Goal: Task Accomplishment & Management: Manage account settings

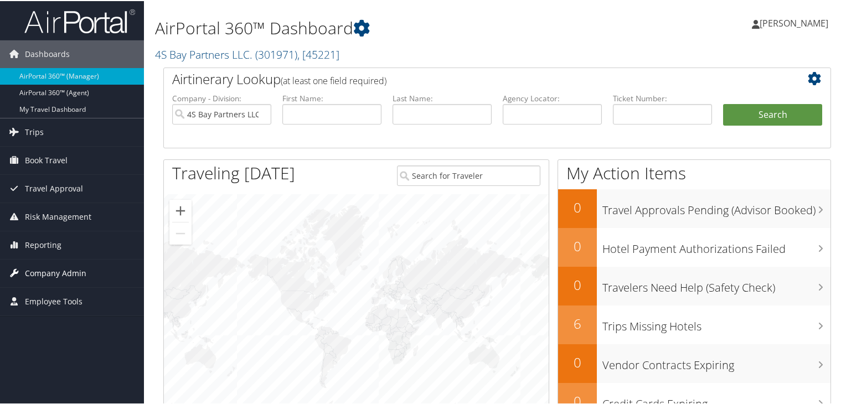
click at [35, 267] on span "Company Admin" at bounding box center [55, 272] width 61 height 28
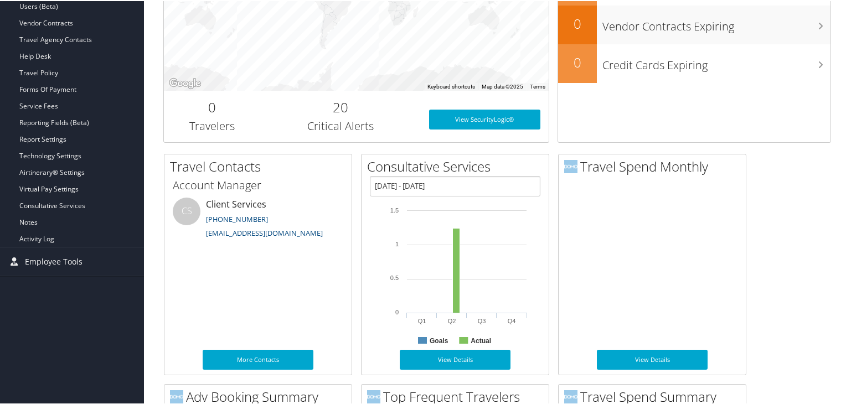
scroll to position [340, 0]
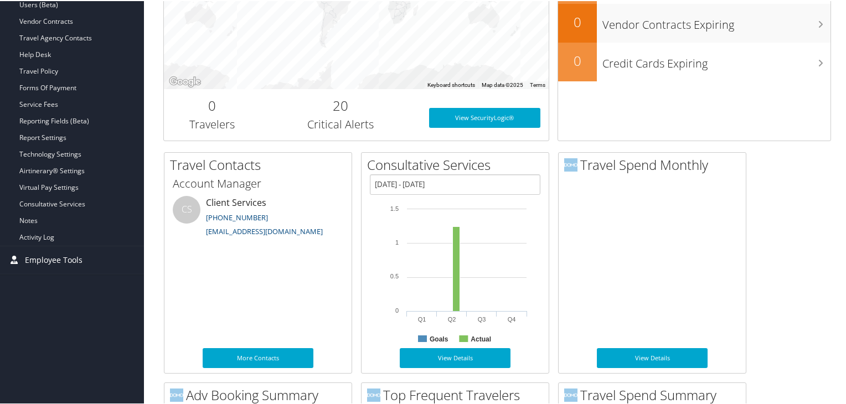
click at [48, 260] on span "Employee Tools" at bounding box center [54, 259] width 58 height 28
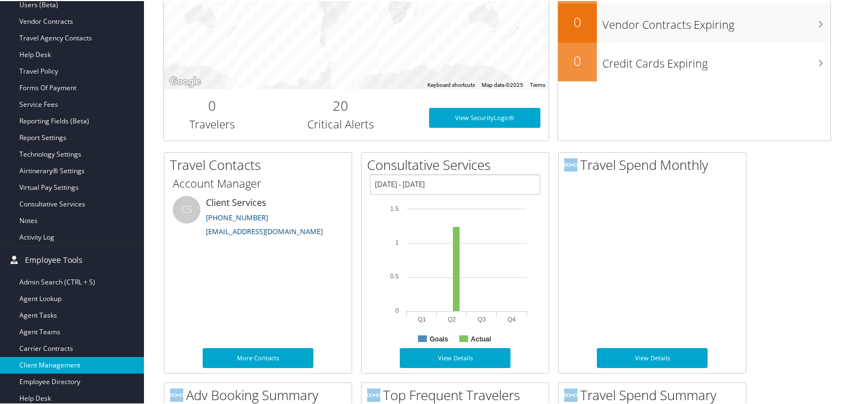
click at [39, 364] on link "Client Management" at bounding box center [72, 364] width 144 height 17
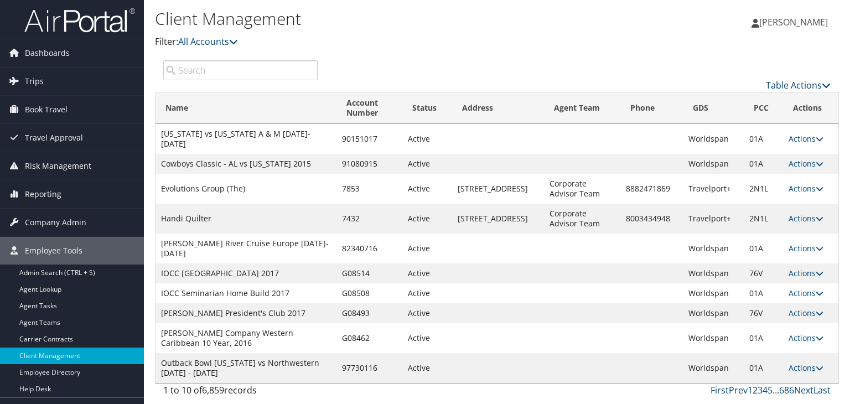
click at [821, 85] on link "Table Actions" at bounding box center [798, 85] width 65 height 12
click at [722, 98] on link "Add Client" at bounding box center [761, 102] width 146 height 19
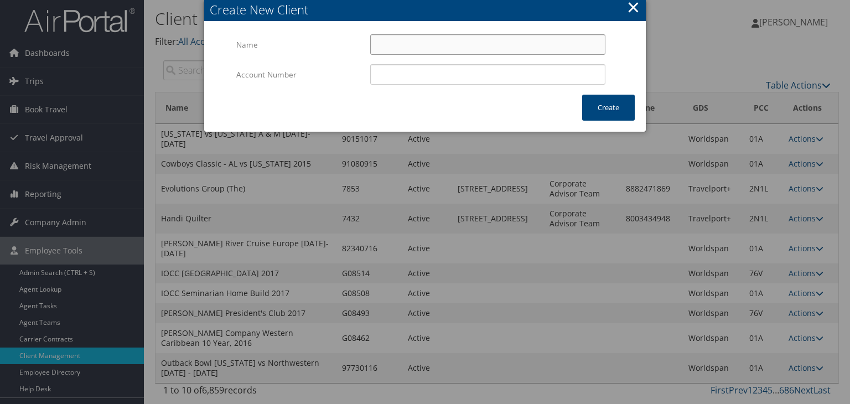
click at [418, 47] on input "Name" at bounding box center [487, 44] width 235 height 20
type input "Cache Creek Casino Resort"
click at [605, 110] on button "Create" at bounding box center [608, 108] width 53 height 26
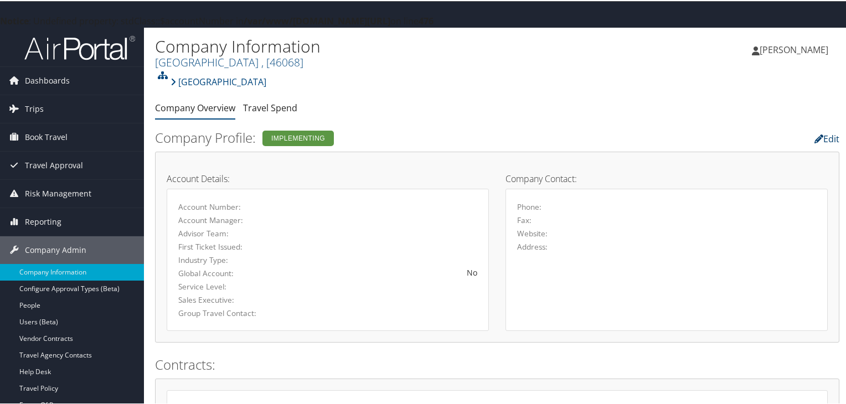
click at [820, 137] on link "Edit" at bounding box center [826, 138] width 25 height 12
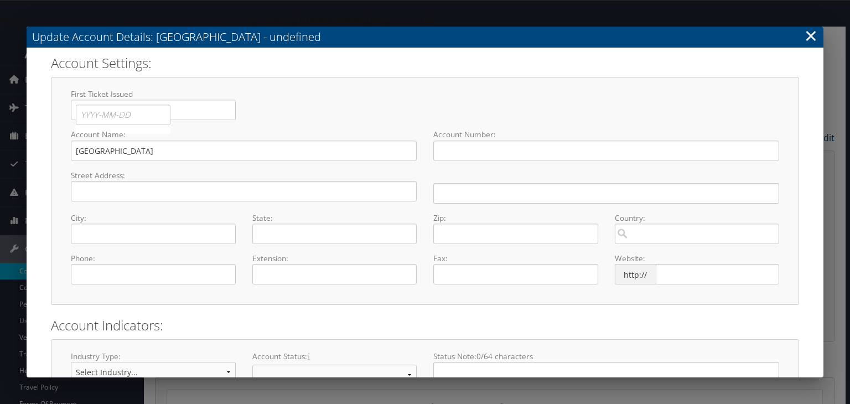
select select "7"
click at [86, 191] on input "text" at bounding box center [244, 191] width 346 height 20
type input "1455 Highway 16"
click at [80, 224] on input "text" at bounding box center [153, 234] width 165 height 20
type input "Brooks"
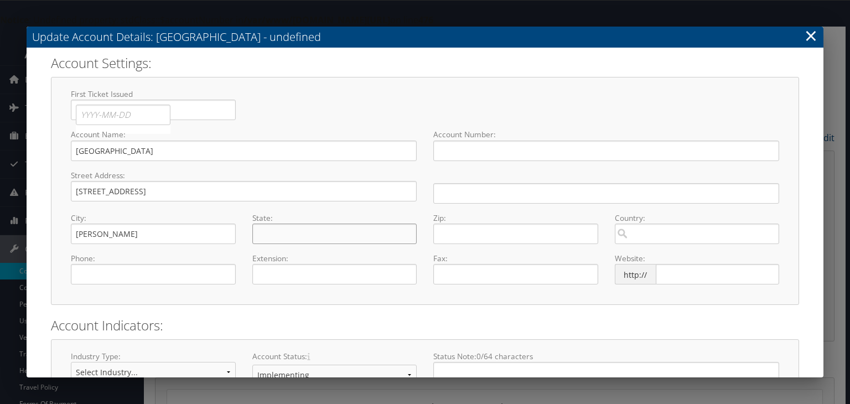
click at [267, 237] on input "text" at bounding box center [334, 234] width 165 height 20
type input "California"
click at [452, 231] on input "text" at bounding box center [515, 234] width 165 height 20
type input "95606"
click at [660, 272] on input "text" at bounding box center [717, 274] width 123 height 20
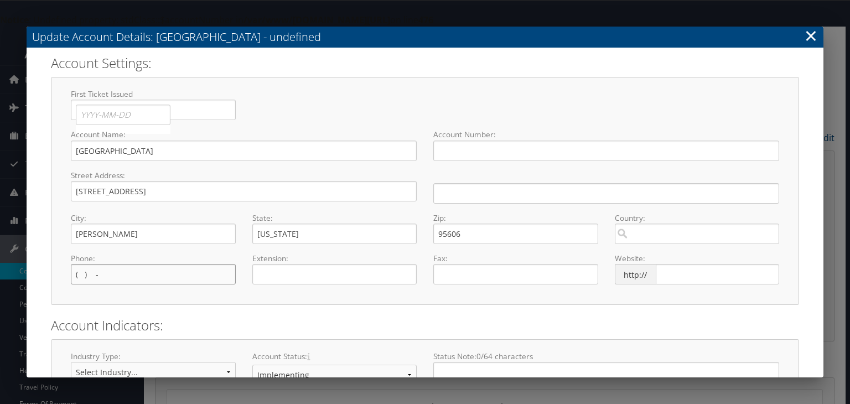
click at [91, 276] on input "( ) -" at bounding box center [153, 274] width 165 height 20
type input "(530) 796-3118"
click at [678, 272] on input "text" at bounding box center [717, 274] width 123 height 20
type input "www.cachecreek.com"
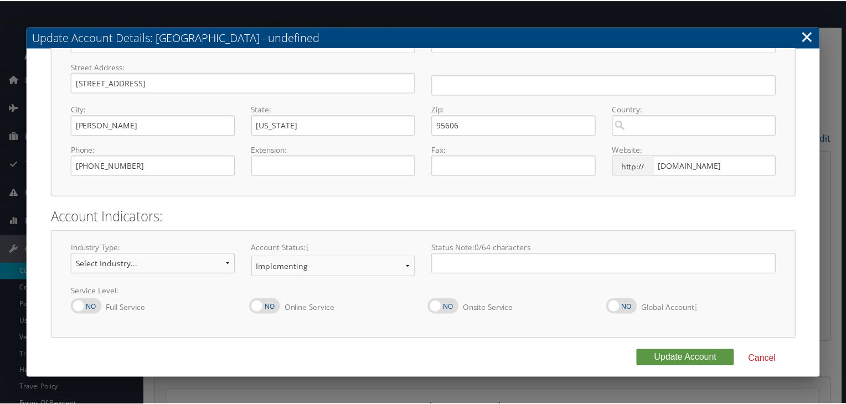
scroll to position [115, 0]
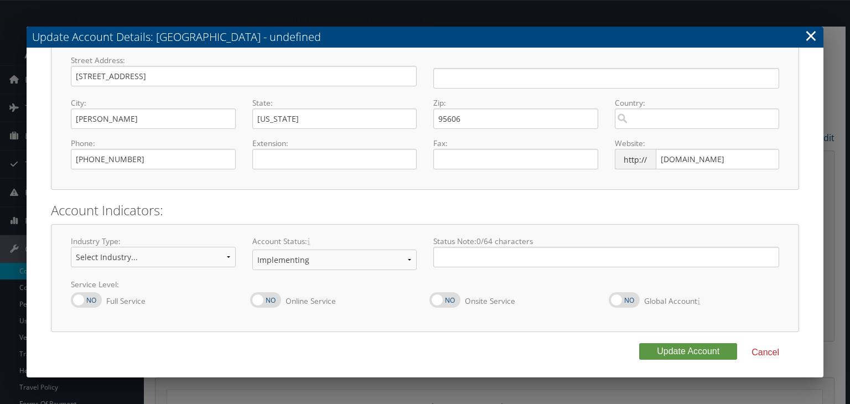
click at [82, 299] on label at bounding box center [86, 299] width 31 height 15
click at [82, 303] on input "Full Service" at bounding box center [79, 306] width 7 height 7
checkbox input "true"
click at [268, 299] on label at bounding box center [265, 299] width 31 height 15
click at [263, 303] on input "Online Service" at bounding box center [259, 306] width 7 height 7
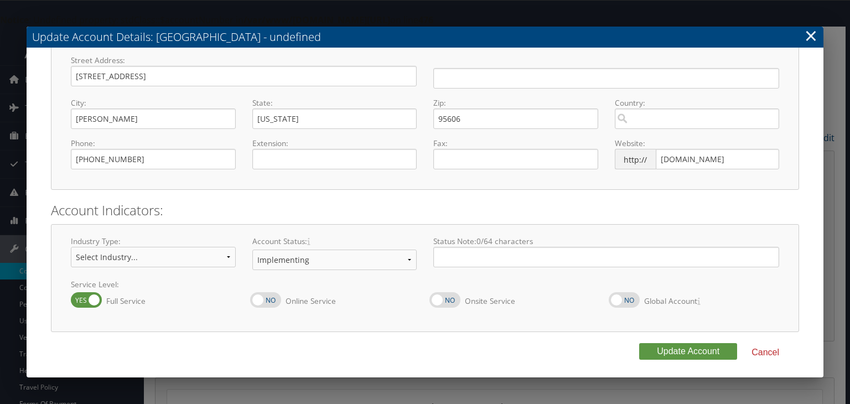
checkbox input "true"
click at [225, 262] on select "Select Industry... Aerospace/Defense Agriculture/Forestry Architecture/Web Desi…" at bounding box center [153, 257] width 165 height 20
select select "24"
click at [71, 247] on select "Select Industry... Aerospace/Defense Agriculture/Forestry Architecture/Web Desi…" at bounding box center [153, 257] width 165 height 20
click at [677, 351] on button "Update Account" at bounding box center [688, 351] width 98 height 17
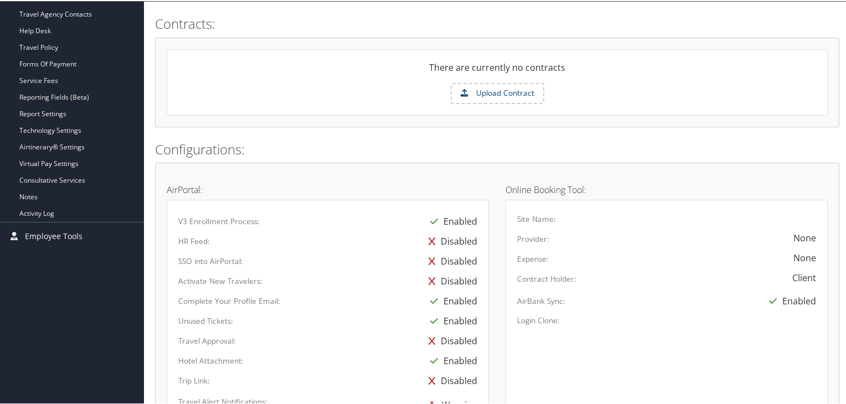
scroll to position [652, 0]
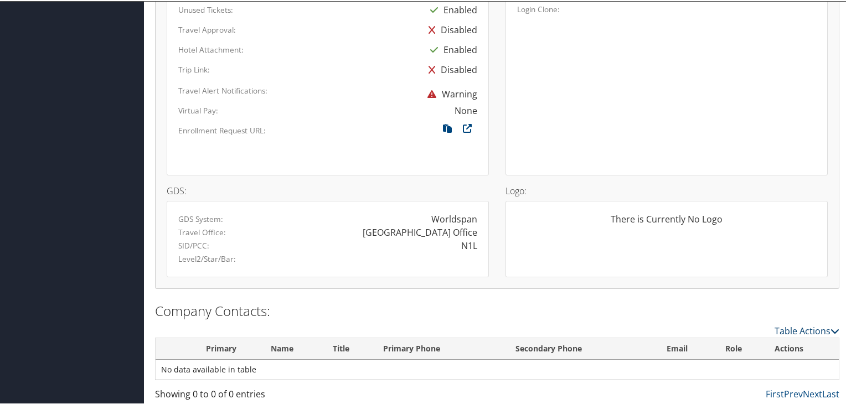
click at [830, 325] on icon at bounding box center [834, 329] width 9 height 9
click at [828, 325] on div at bounding box center [425, 202] width 850 height 404
click at [832, 326] on icon at bounding box center [834, 329] width 9 height 9
click at [731, 340] on link "New Contact" at bounding box center [761, 345] width 146 height 19
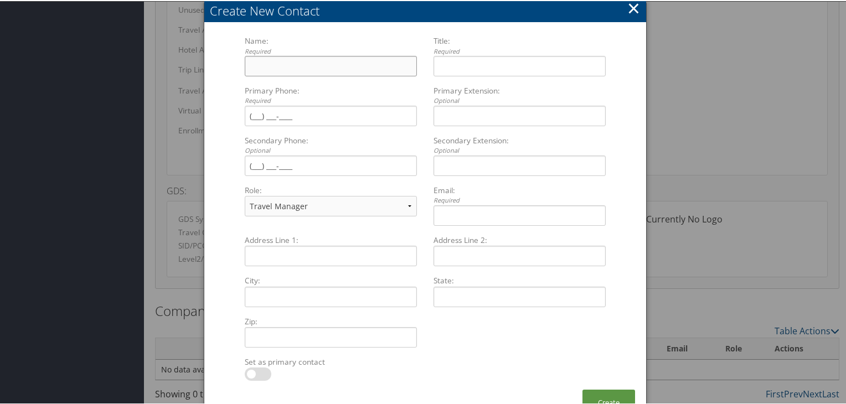
click at [282, 66] on input "Name: Required Multiple values The selected items contain different values for …" at bounding box center [331, 65] width 172 height 20
type input "Andrew Brown"
click at [447, 69] on input "Title: Required Multiple values The selected items contain different values for…" at bounding box center [519, 65] width 172 height 20
type input "IT Project Manager"
click at [252, 115] on input "Primary Phone: Required Multiple values The selected items contain different va…" at bounding box center [331, 115] width 172 height 20
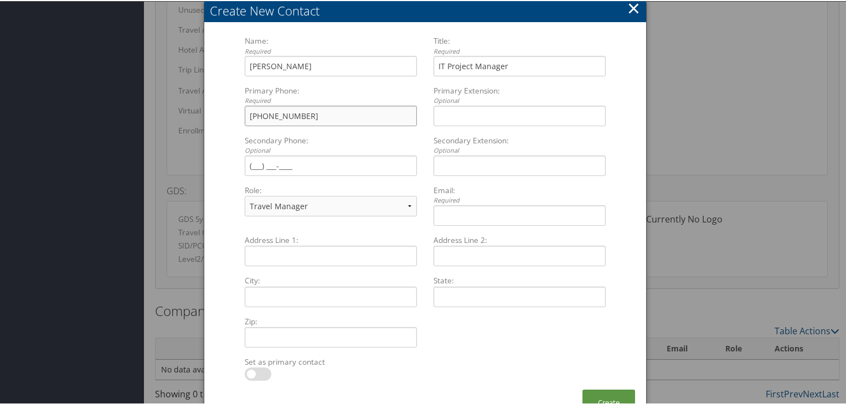
type input "(530) 902-0437"
click at [443, 216] on input "Email: Required Multiple values The selected items contain different values for…" at bounding box center [519, 214] width 172 height 20
paste input "Abrown2@cachecreek.com"
type input "Abrown2@cachecreek.com"
click at [611, 397] on button "Create" at bounding box center [608, 402] width 53 height 26
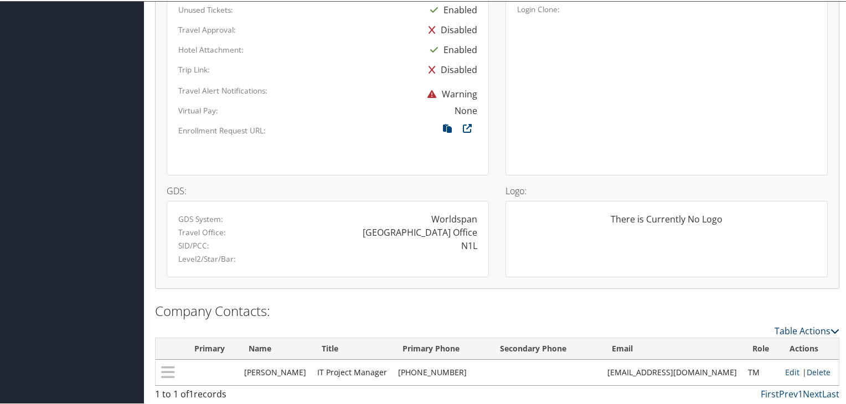
click at [830, 328] on icon at bounding box center [834, 329] width 9 height 9
click at [708, 339] on link "New Contact" at bounding box center [761, 345] width 146 height 19
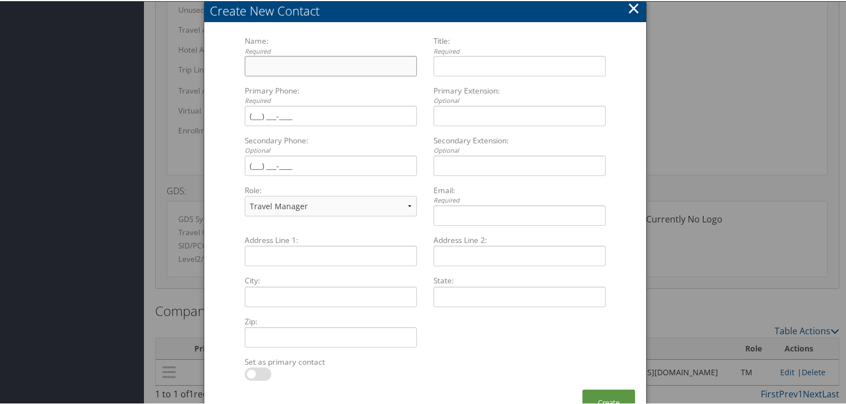
click at [263, 70] on input "Name: Required Multiple values The selected items contain different values for …" at bounding box center [331, 65] width 172 height 20
type input "Lilliam Castaneda"
click at [462, 69] on input "Title: Required Multiple values The selected items contain different values for…" at bounding box center [519, 65] width 172 height 20
type input "Executive Admin Manager"
click at [252, 109] on input "Primary Phone: Required Multiple values The selected items contain different va…" at bounding box center [331, 115] width 172 height 20
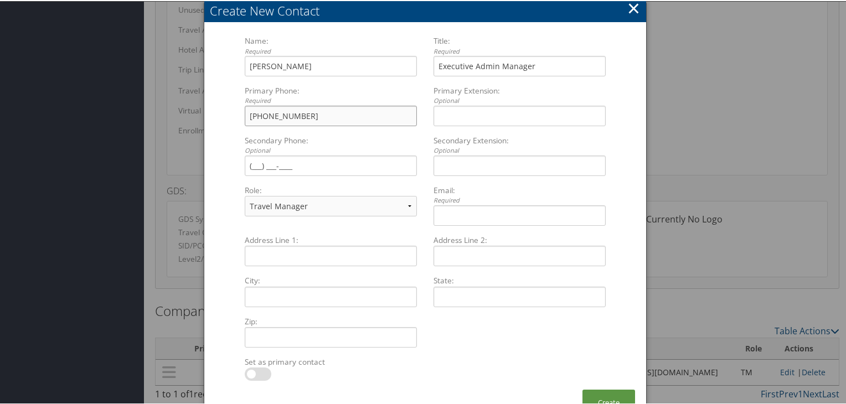
type input "(530) 796-5207"
click at [446, 209] on input "Email: Required Multiple values The selected items contain different values for…" at bounding box center [519, 214] width 172 height 20
paste input "Liliana Castaneda <lcastaneda@CACHECREEK.COM>"
click at [479, 216] on input "Liliana Castaneda <lcastaneda@CACHECREEK.COM>" at bounding box center [519, 214] width 172 height 20
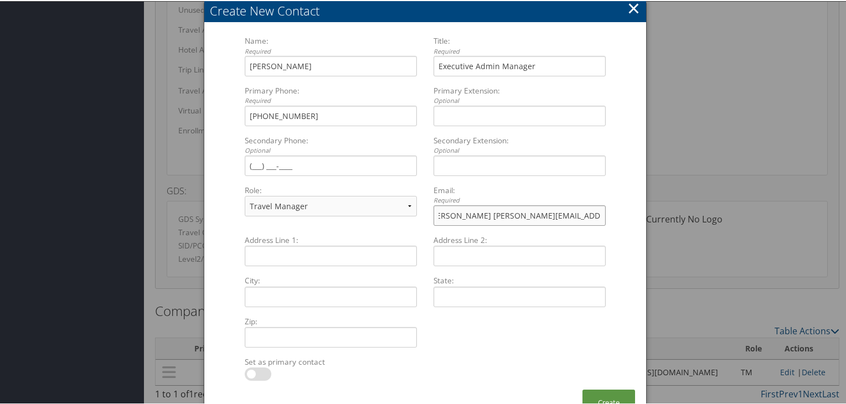
scroll to position [0, 0]
click at [558, 215] on input "lcastaneda@CACHECREEK.COM>" at bounding box center [519, 214] width 172 height 20
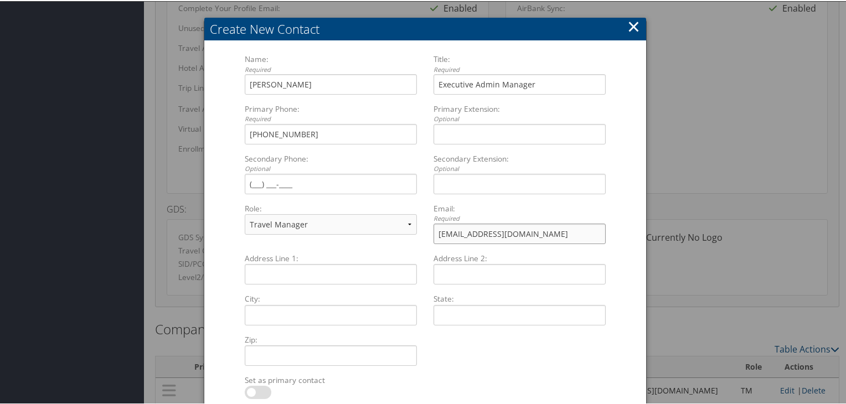
scroll to position [674, 0]
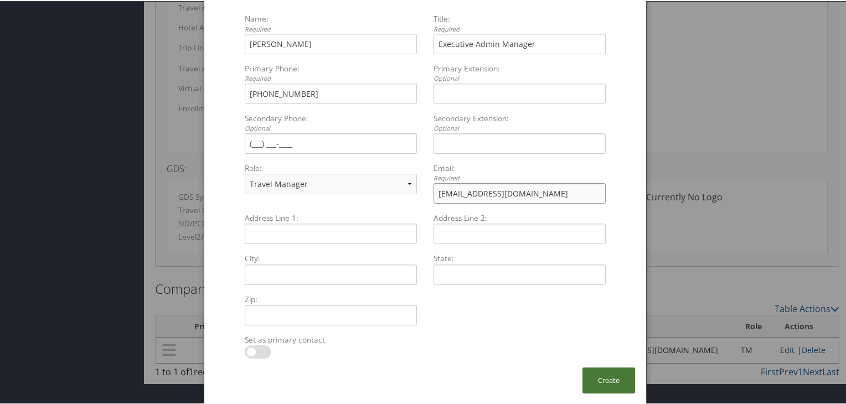
type input "lcastaneda@CACHECREEK.COM"
click at [611, 390] on button "Create" at bounding box center [608, 379] width 53 height 26
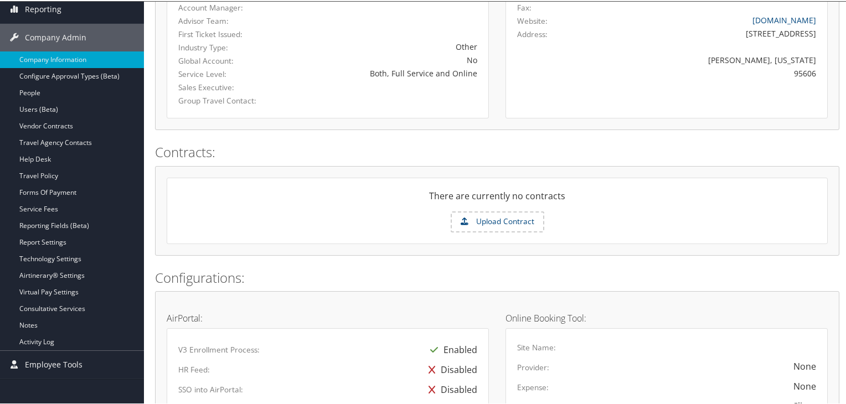
scroll to position [214, 0]
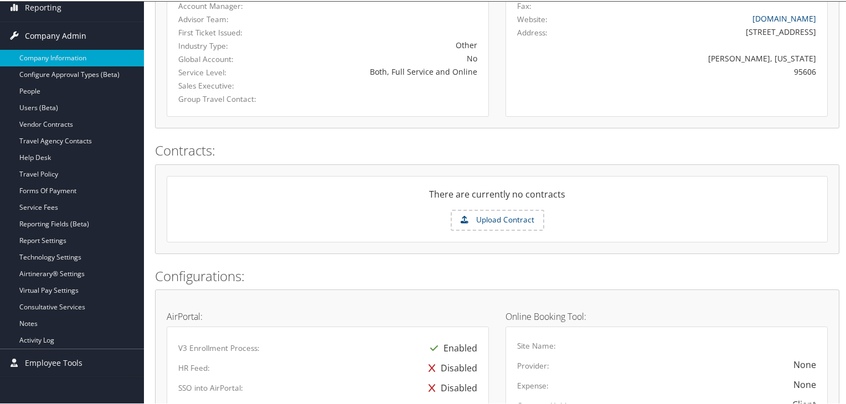
click at [69, 29] on span "Company Admin" at bounding box center [55, 35] width 61 height 28
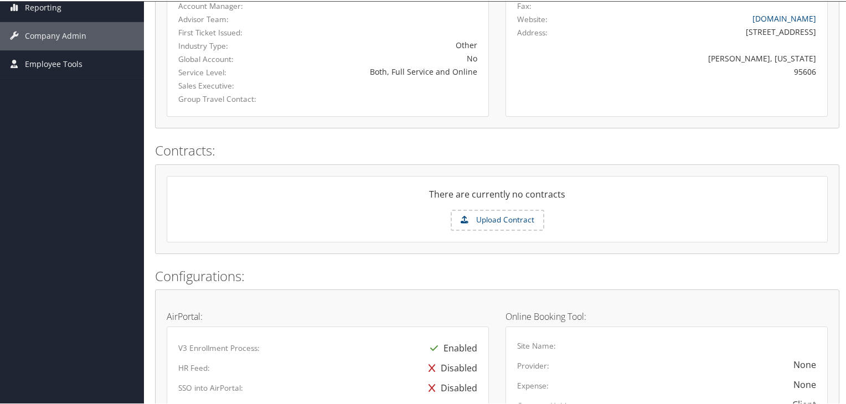
click at [501, 222] on label "Upload Contract" at bounding box center [497, 219] width 91 height 19
click at [0, 0] on input "Upload Contract" at bounding box center [0, 0] width 0 height 0
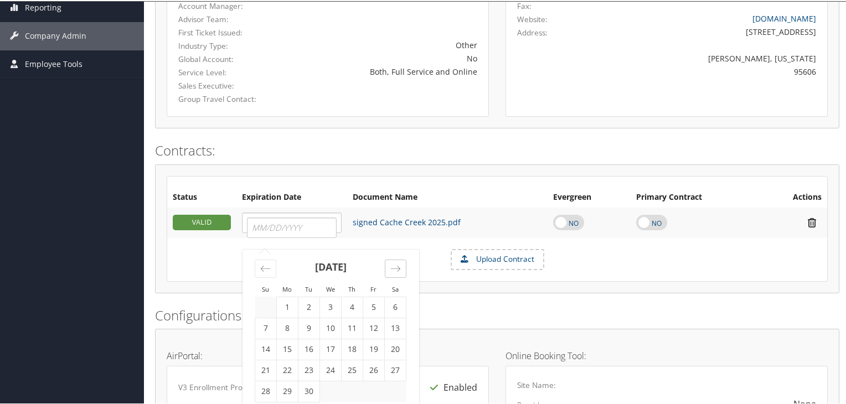
click at [395, 268] on icon "Move forward to switch to the next month." at bounding box center [395, 267] width 11 height 11
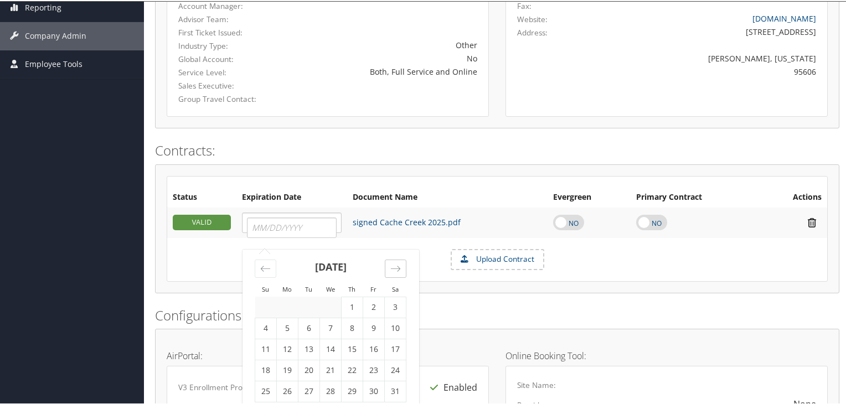
click at [395, 268] on icon "Move forward to switch to the next month." at bounding box center [395, 267] width 11 height 11
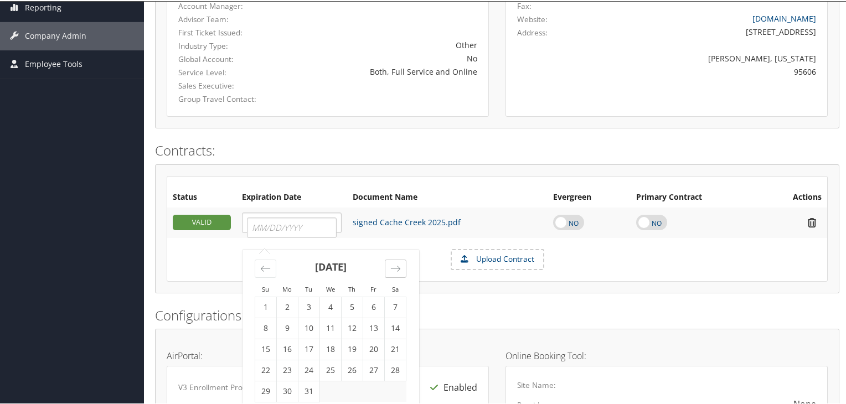
click at [395, 268] on icon "Move forward to switch to the next month." at bounding box center [395, 267] width 11 height 11
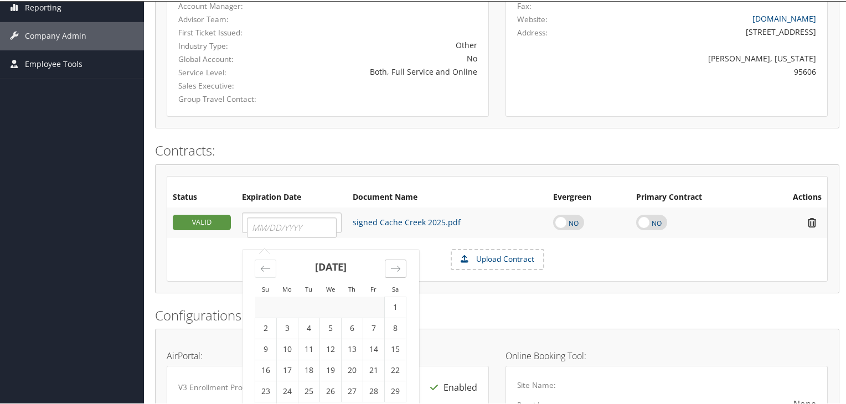
click at [395, 268] on icon "Move forward to switch to the next month." at bounding box center [395, 267] width 11 height 11
click at [309, 313] on td "1" at bounding box center [309, 306] width 22 height 21
type input "09/01/2026"
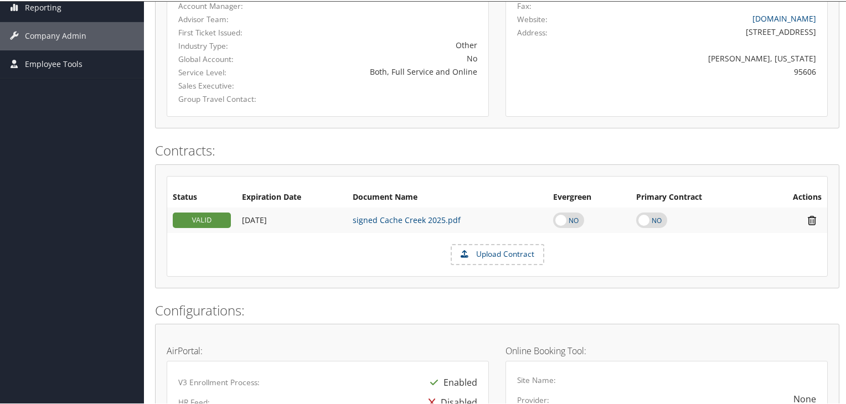
click at [570, 220] on label at bounding box center [568, 218] width 31 height 15
click at [566, 224] on input "checkbox" at bounding box center [561, 227] width 7 height 7
checkbox input "true"
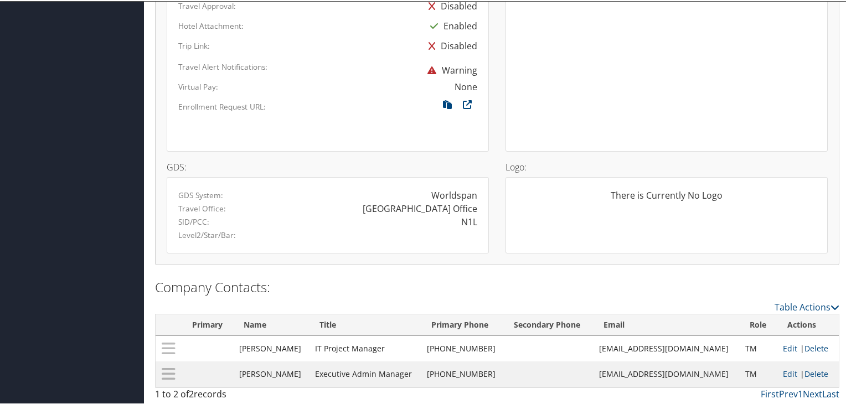
scroll to position [0, 0]
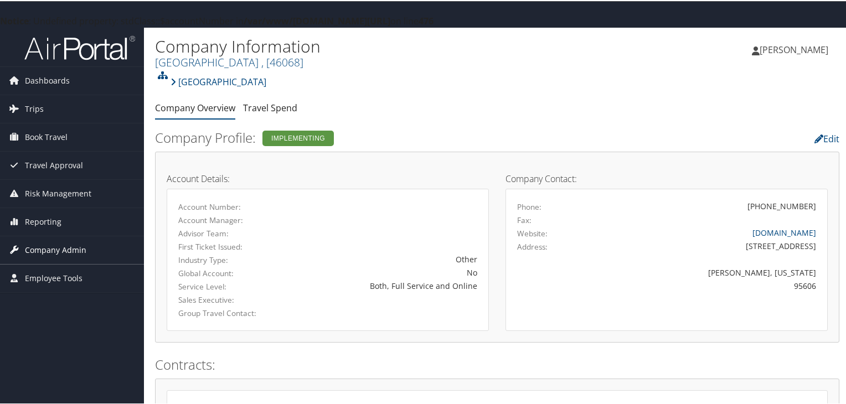
click at [42, 246] on span "Company Admin" at bounding box center [55, 249] width 61 height 28
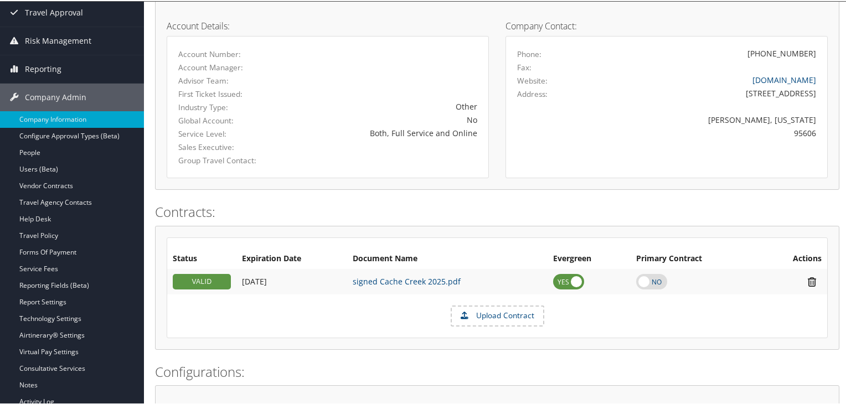
scroll to position [155, 0]
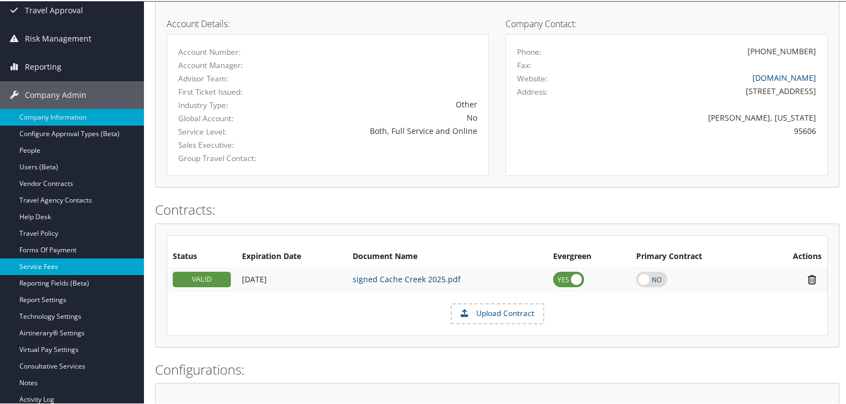
click at [29, 266] on link "Service Fees" at bounding box center [72, 265] width 144 height 17
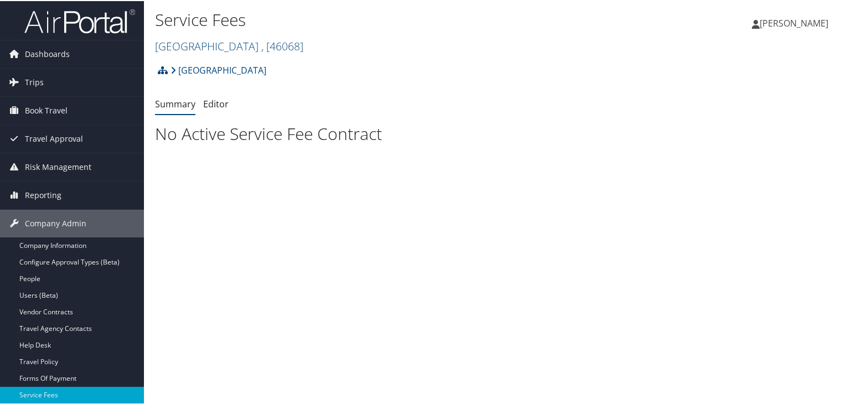
click at [29, 266] on div "Dashboards AirPortal 360™ (Manager) AirPortal 360™ (Agent) My Travel Dashboard …" at bounding box center [425, 202] width 850 height 404
click at [29, 266] on link "Configure Approval Types (Beta)" at bounding box center [72, 261] width 144 height 17
click at [213, 102] on link "Editor" at bounding box center [215, 103] width 25 height 12
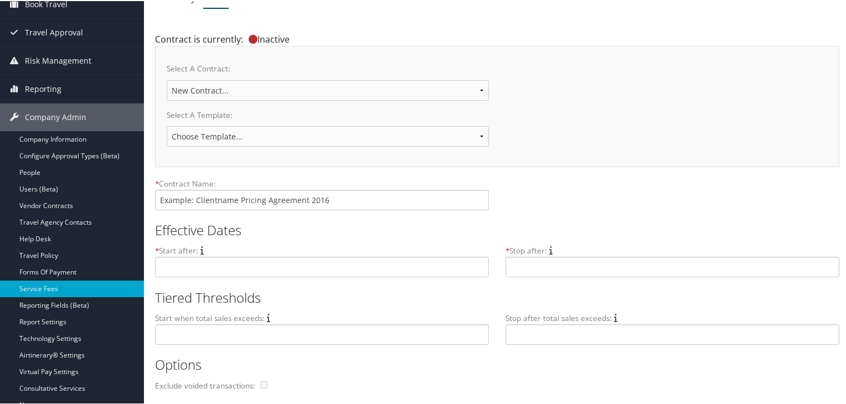
scroll to position [116, 0]
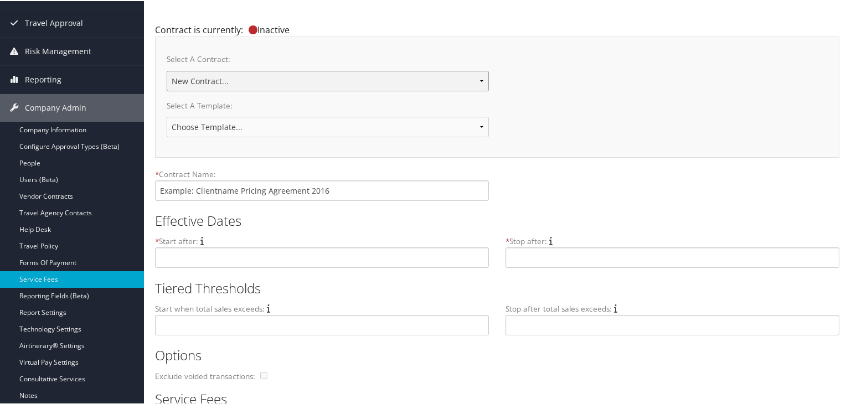
click at [480, 79] on select "New Contract..." at bounding box center [328, 80] width 322 height 20
click at [476, 127] on select "Choose Template... 2018 IUC-PG Pricing Agreement Sales Pricing 2020 - Under $1M…" at bounding box center [328, 126] width 322 height 20
select select "22138"
click at [167, 116] on select "Choose Template... 2018 IUC-PG Pricing Agreement Sales Pricing 2020 - Under $1M…" at bounding box center [328, 126] width 322 height 20
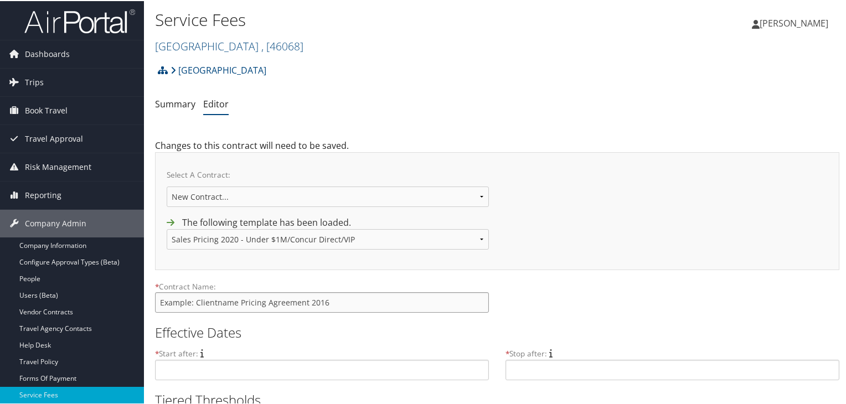
click at [195, 299] on input "text" at bounding box center [322, 301] width 334 height 20
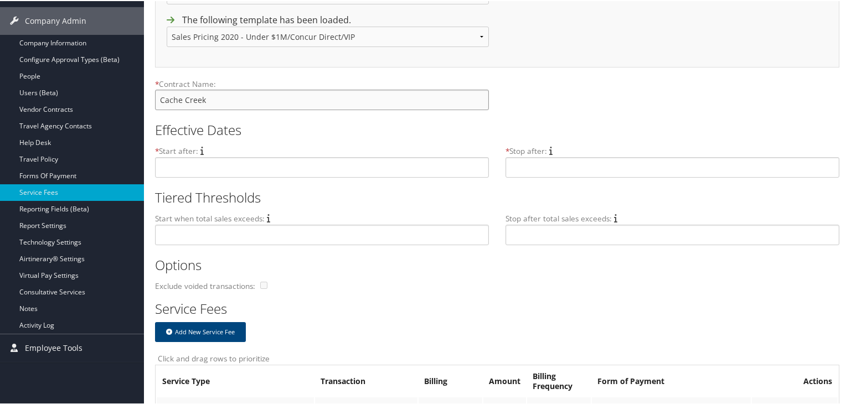
scroll to position [205, 0]
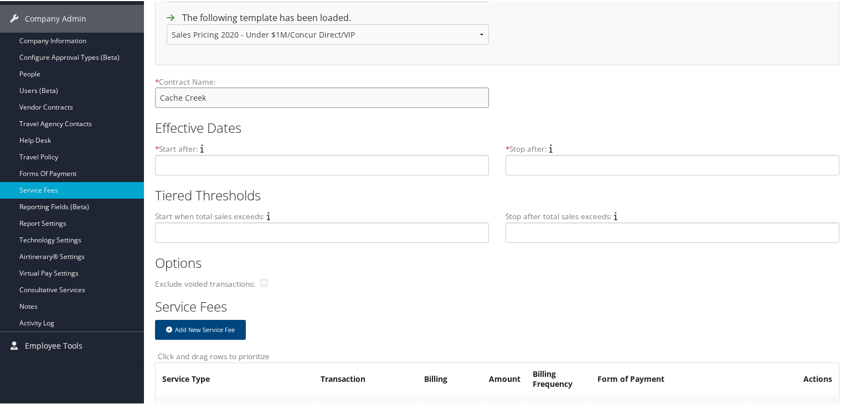
type input "Cache Creek"
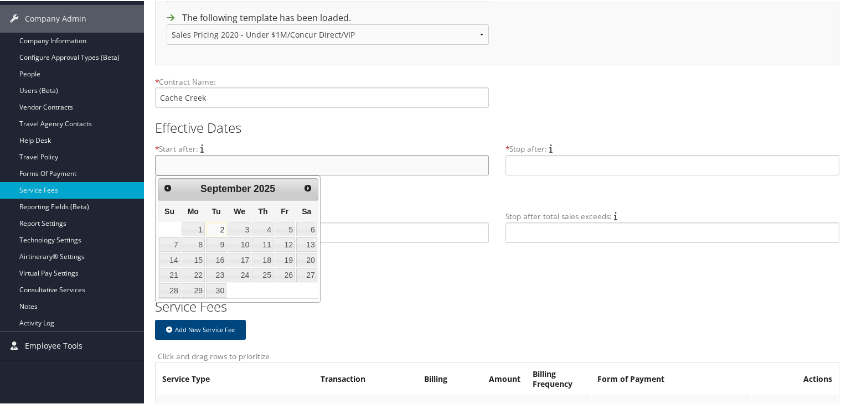
drag, startPoint x: 172, startPoint y: 164, endPoint x: 159, endPoint y: 164, distance: 12.7
click at [159, 164] on input "text" at bounding box center [322, 164] width 334 height 20
click at [417, 118] on h2 "Effective Dates" at bounding box center [493, 126] width 676 height 19
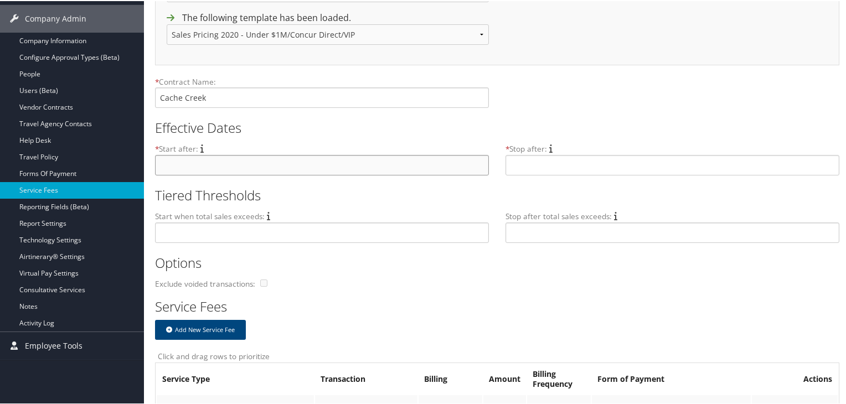
click at [225, 160] on input "text" at bounding box center [322, 164] width 334 height 20
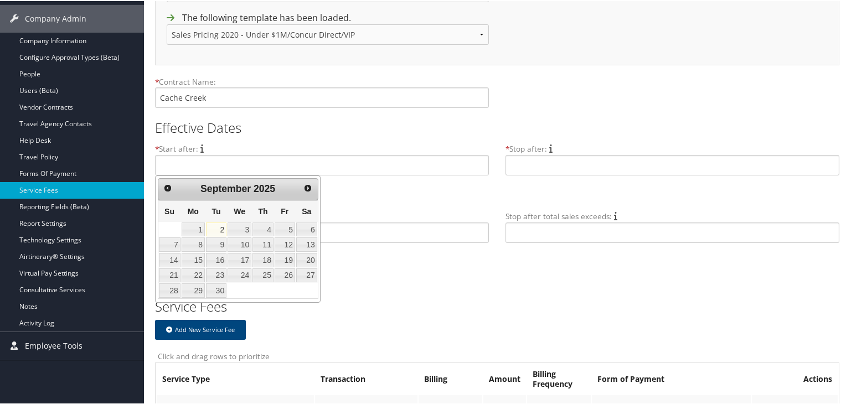
click at [191, 219] on th "Mo" at bounding box center [193, 210] width 24 height 21
click at [221, 225] on link "2" at bounding box center [216, 228] width 20 height 14
type input "Sep 2, 2025"
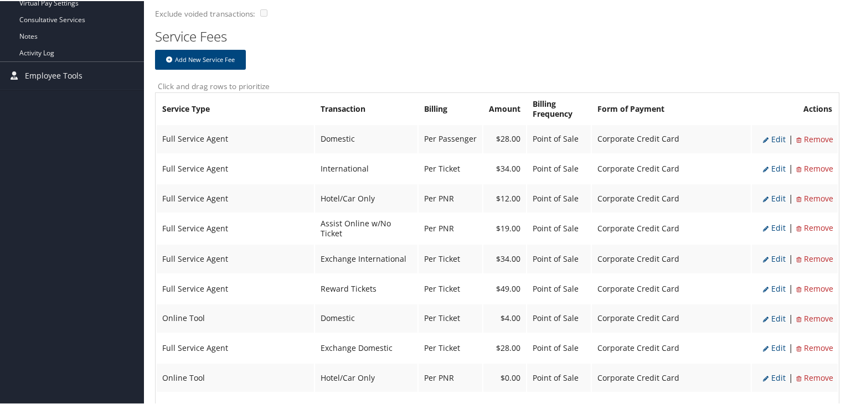
scroll to position [476, 0]
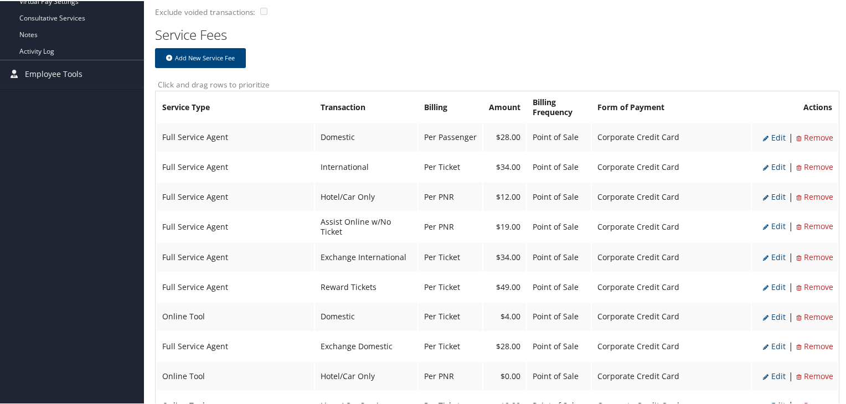
click at [772, 138] on span "Edit" at bounding box center [774, 136] width 23 height 11
select select "2"
type input "28.0"
select select "20"
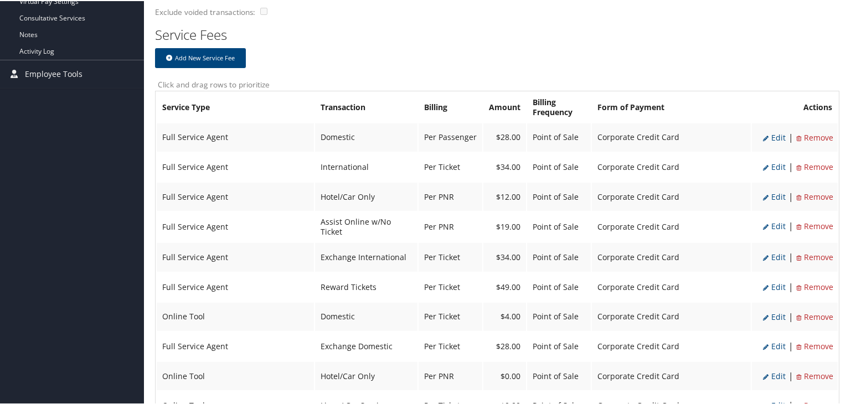
select select "2"
select select "20"
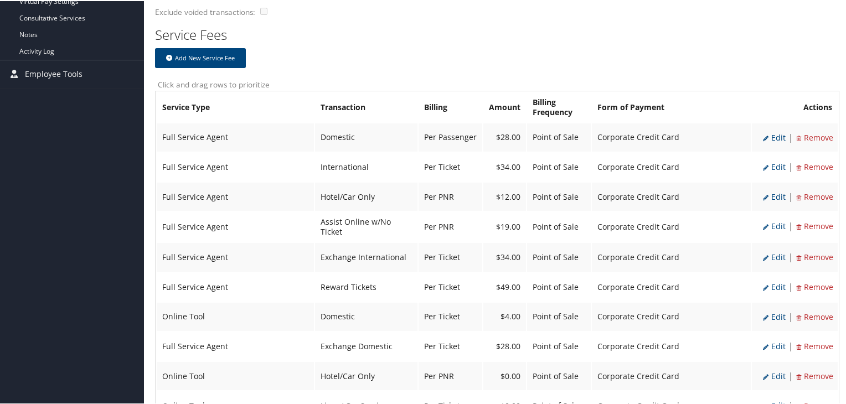
select select "2"
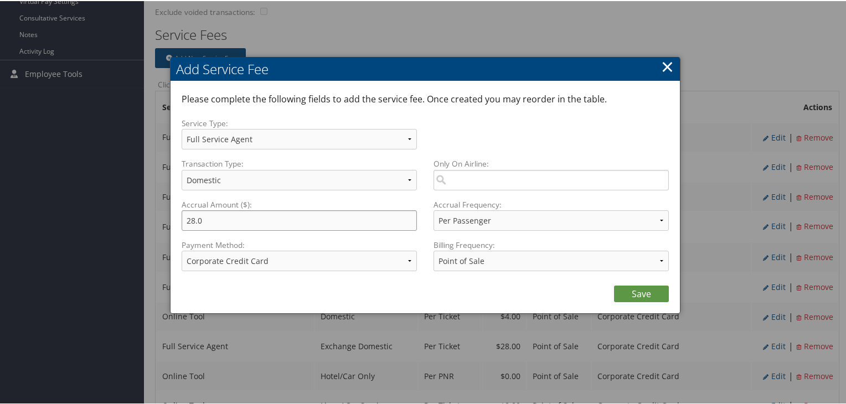
click at [195, 219] on input "28.0" at bounding box center [299, 219] width 235 height 20
type input "27.0"
click at [631, 293] on link "Save" at bounding box center [641, 292] width 55 height 17
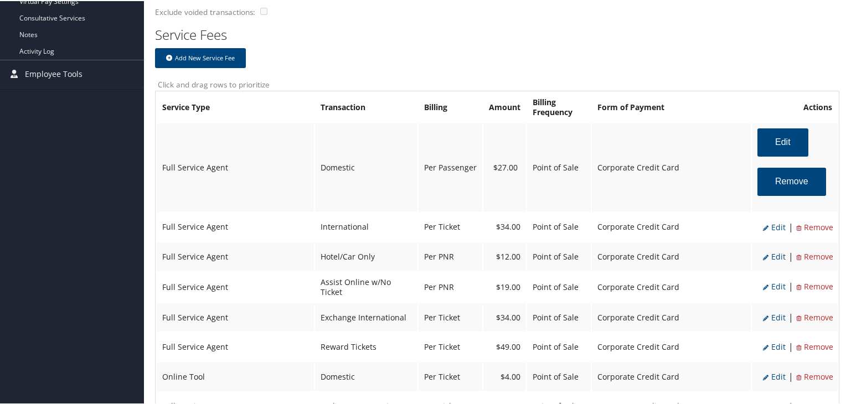
click at [785, 226] on li "|" at bounding box center [790, 226] width 11 height 14
click at [768, 226] on span "Edit" at bounding box center [774, 226] width 23 height 11
select select "14"
type input "34.0"
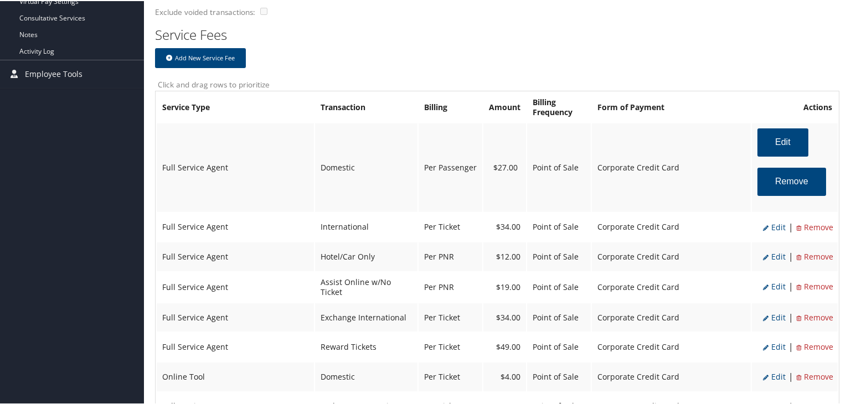
select select "4"
select select "2"
select select "14"
select select "4"
select select "2"
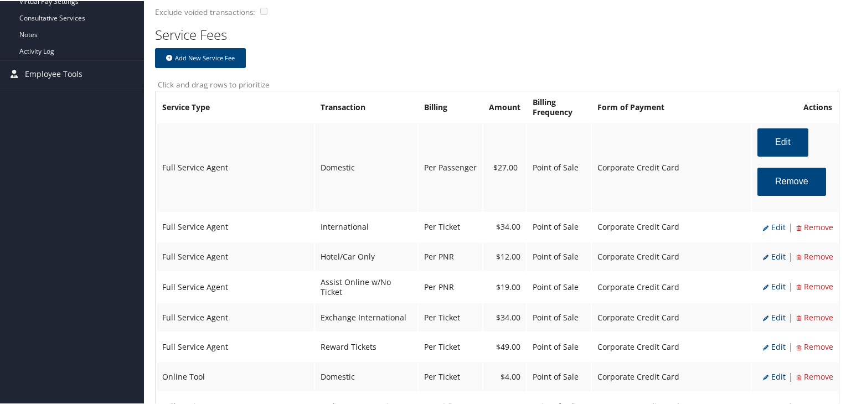
select select "2"
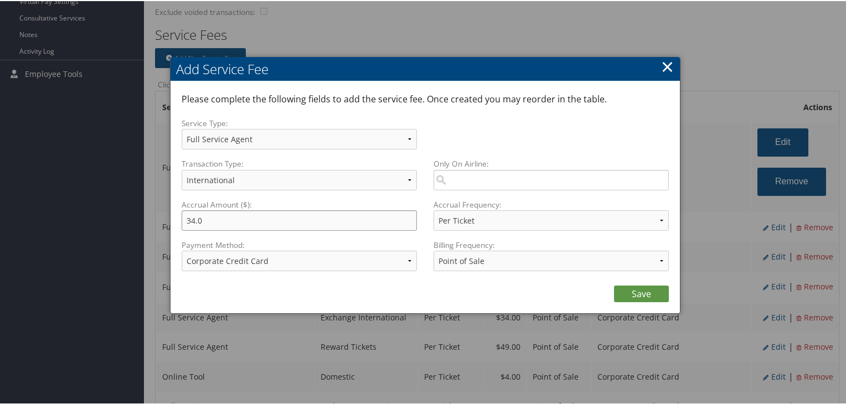
click at [192, 216] on input "34.0" at bounding box center [299, 219] width 235 height 20
type input "33.0"
click at [632, 287] on link "Save" at bounding box center [641, 292] width 55 height 17
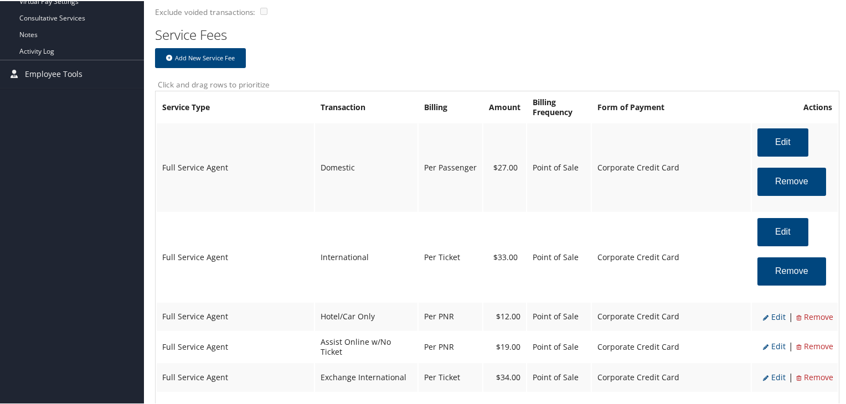
click at [773, 314] on span "Edit" at bounding box center [774, 315] width 23 height 11
select select "6"
type input "12.0"
select select "2"
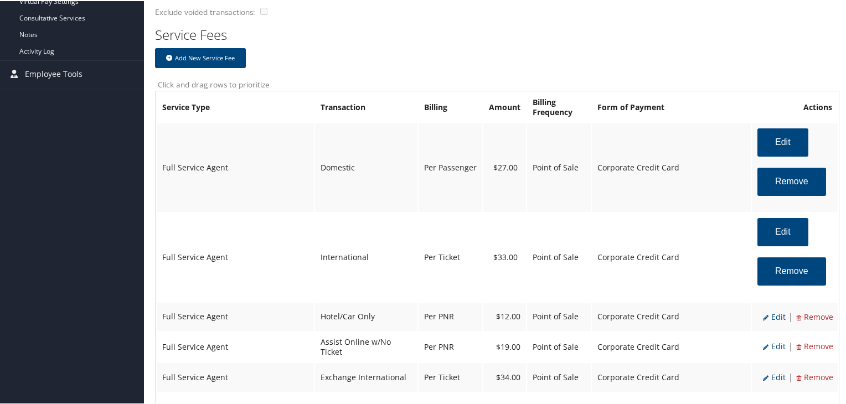
select select "6"
select select "2"
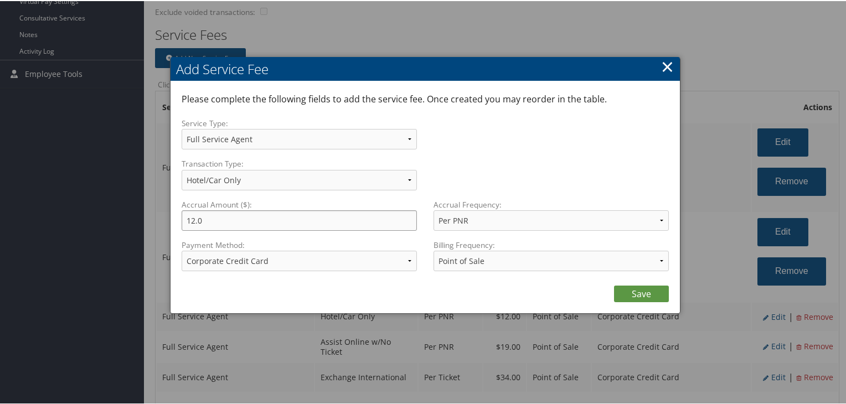
click at [194, 217] on input "12.0" at bounding box center [299, 219] width 235 height 20
type input "10.0"
click at [638, 287] on link "Save" at bounding box center [641, 292] width 55 height 17
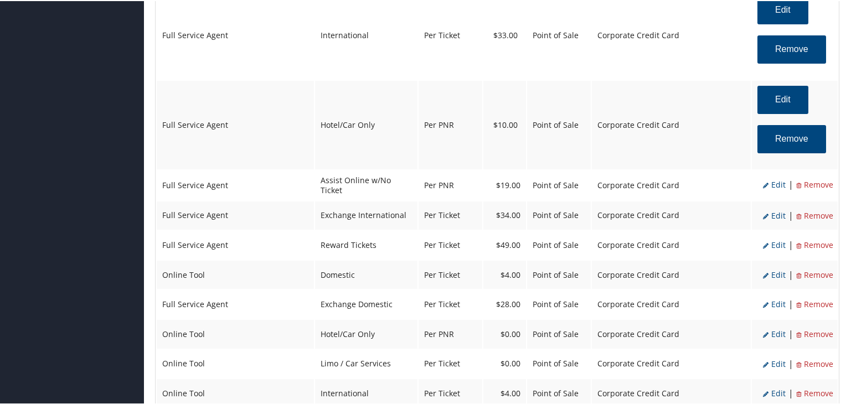
scroll to position [700, 0]
click at [774, 211] on span "Edit" at bounding box center [774, 213] width 23 height 11
select select "25"
type input "34.0"
select select "4"
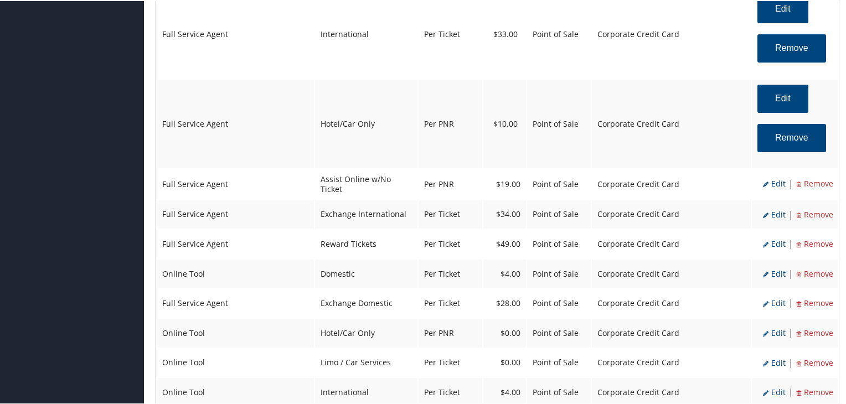
select select "2"
select select "25"
select select "4"
select select "2"
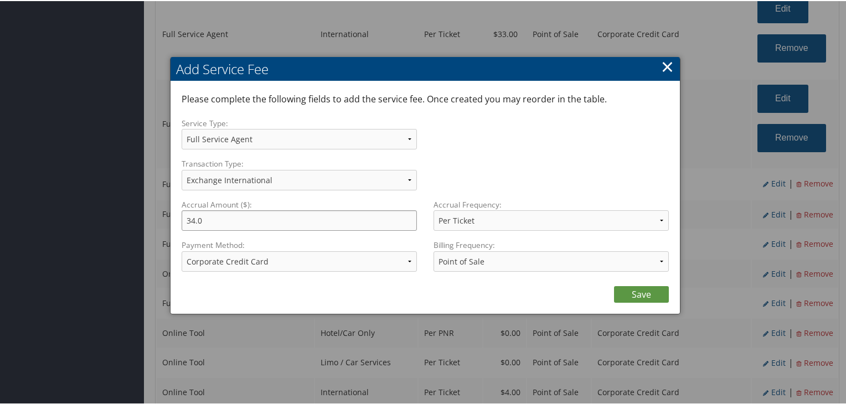
click at [193, 225] on input "34.0" at bounding box center [299, 219] width 235 height 20
type input "33.0"
click at [630, 291] on link "Save" at bounding box center [641, 293] width 55 height 17
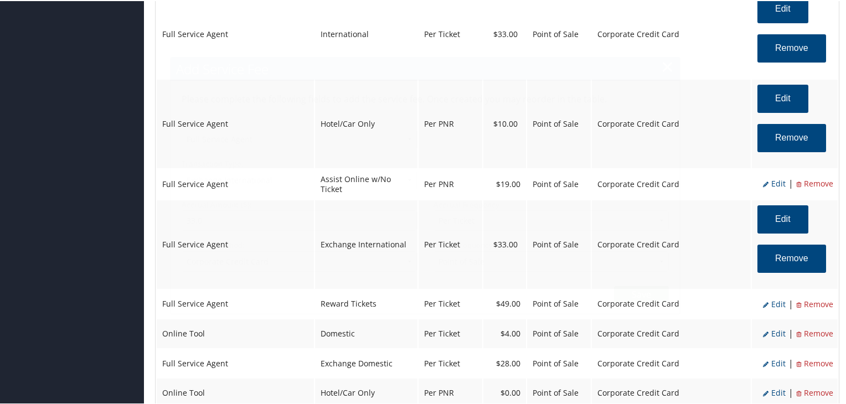
select select "2"
select select "25"
select select "4"
select select "2"
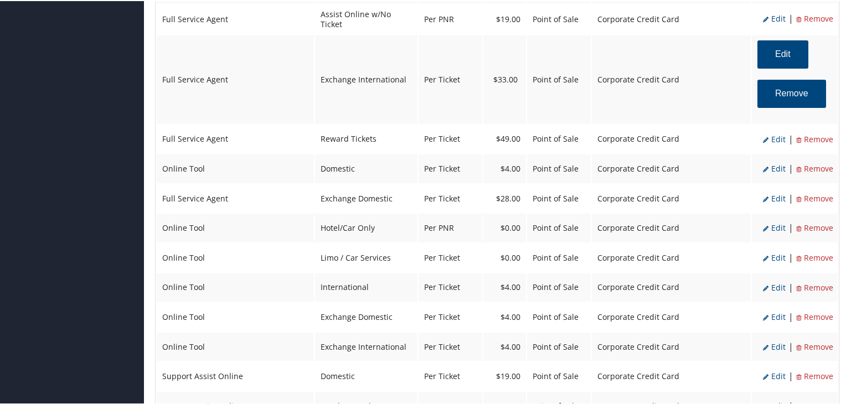
scroll to position [870, 0]
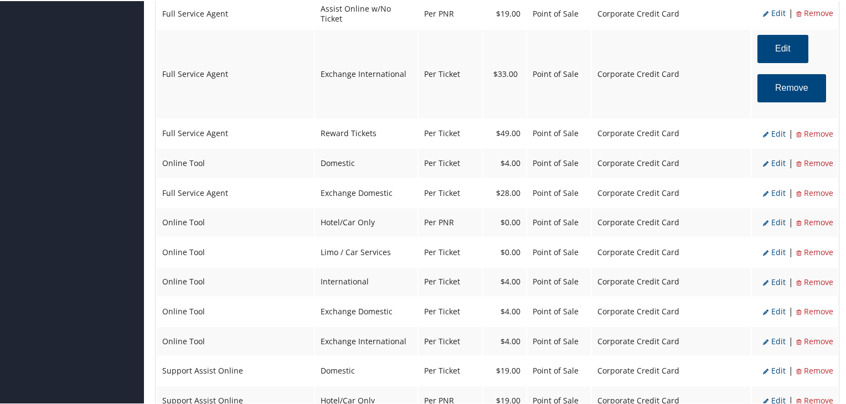
click at [770, 189] on span "Edit" at bounding box center [774, 192] width 23 height 11
select select "24"
type input "28.0"
select select "2"
select select "24"
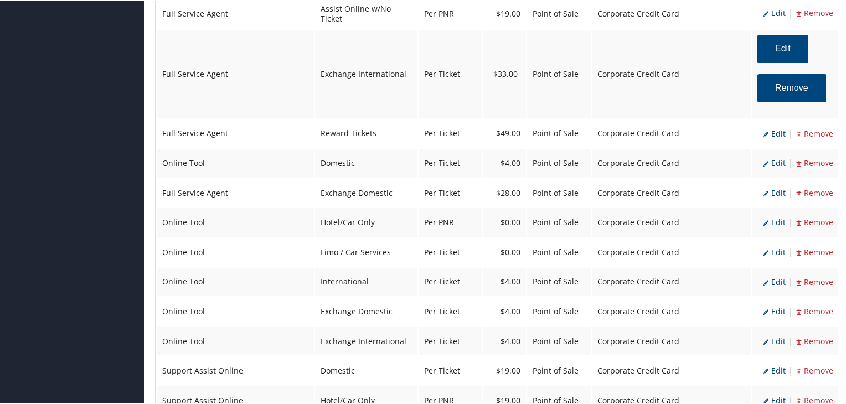
select select "4"
select select "2"
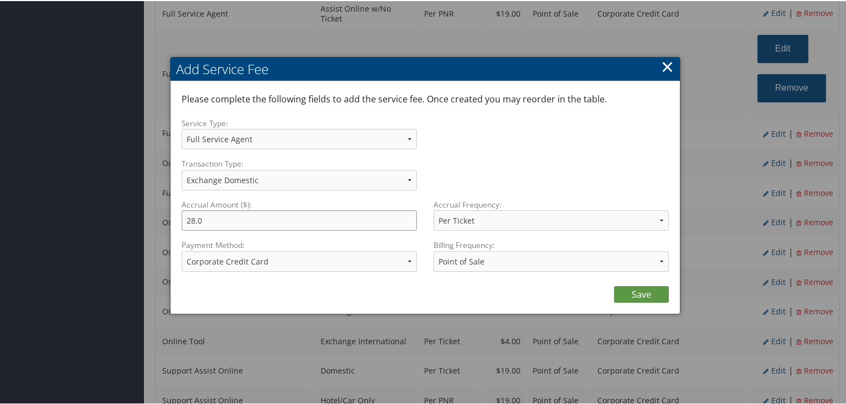
click at [193, 220] on input "28.0" at bounding box center [299, 219] width 235 height 20
type input "27.0"
click at [633, 292] on link "Save" at bounding box center [641, 293] width 55 height 17
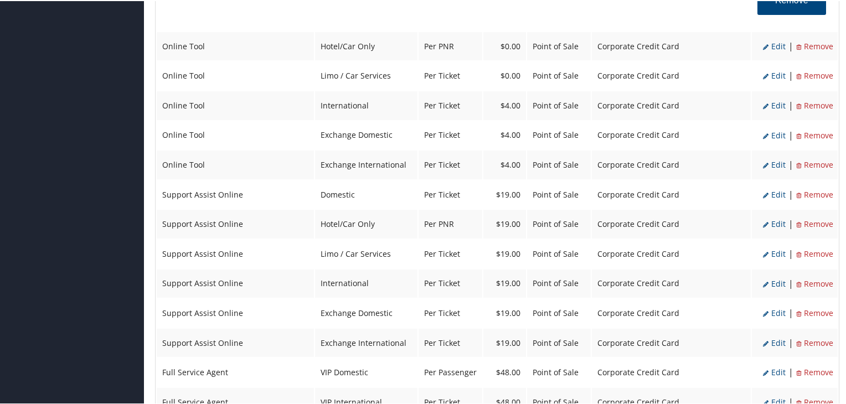
scroll to position [1114, 0]
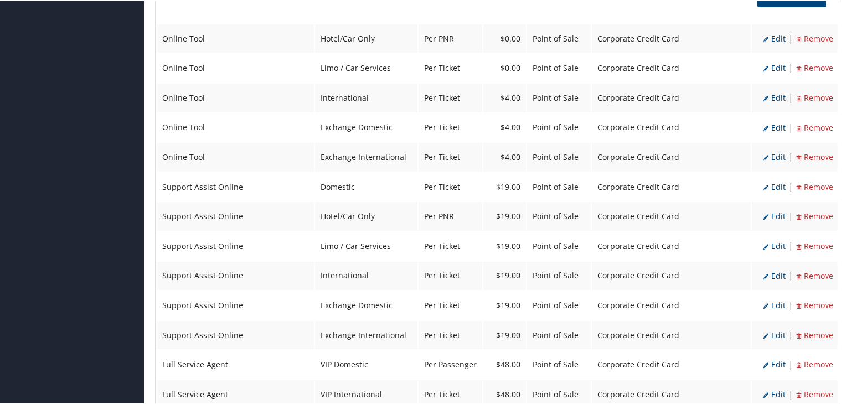
click at [771, 210] on span "Edit" at bounding box center [774, 215] width 23 height 11
select select "12"
select select "6"
type input "19.0"
select select "2"
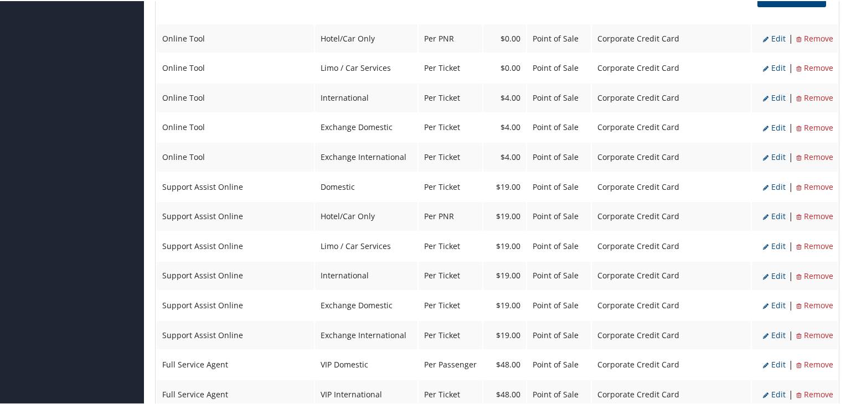
select select "12"
select select "6"
select select "2"
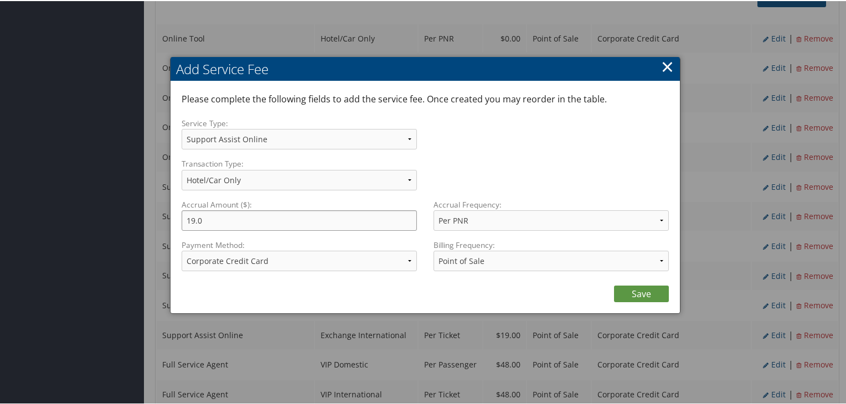
click at [193, 220] on input "19.0" at bounding box center [299, 219] width 235 height 20
type input "10.0"
click at [645, 299] on link "Save" at bounding box center [641, 292] width 55 height 17
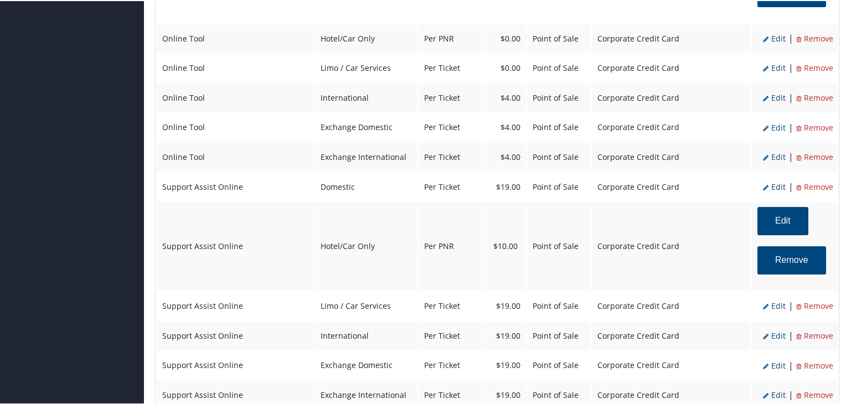
click at [770, 299] on span "Edit" at bounding box center [774, 304] width 23 height 11
select select "26"
type input "19.0"
select select "4"
select select "12"
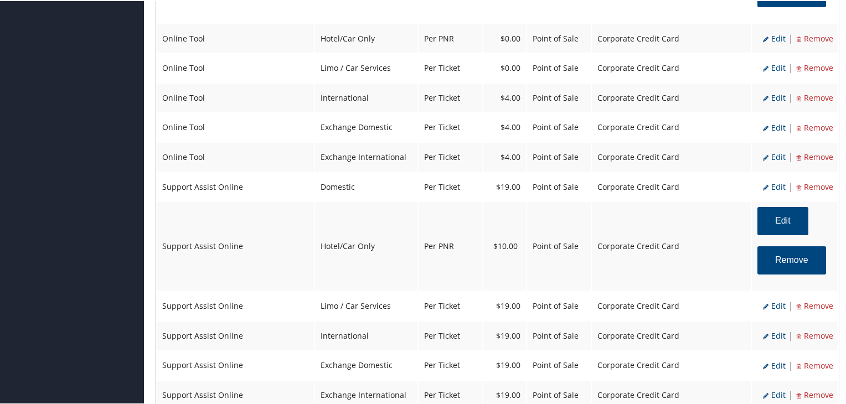
select select "26"
select select "4"
select select "2"
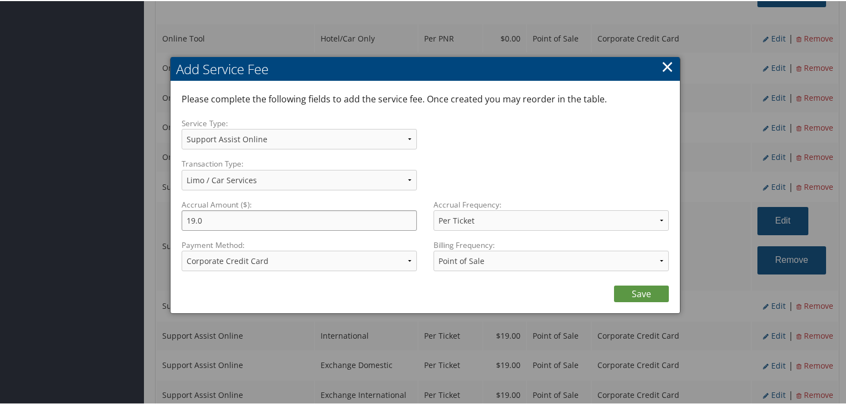
click at [190, 220] on input "19.0" at bounding box center [299, 219] width 235 height 20
type input "10.0"
click at [634, 289] on link "Save" at bounding box center [641, 292] width 55 height 17
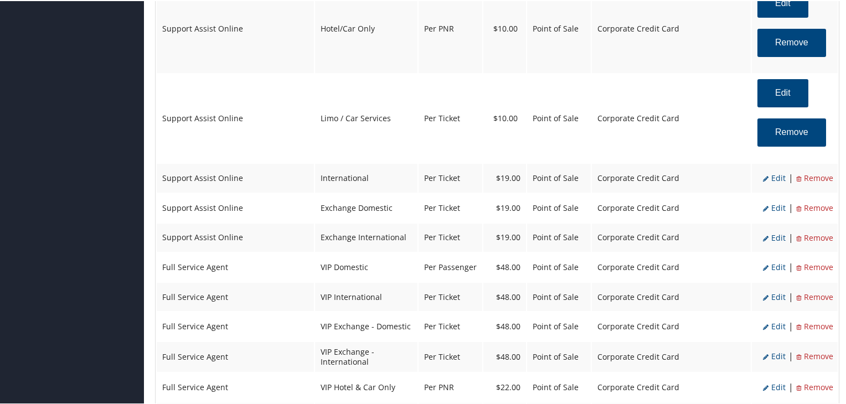
scroll to position [1355, 0]
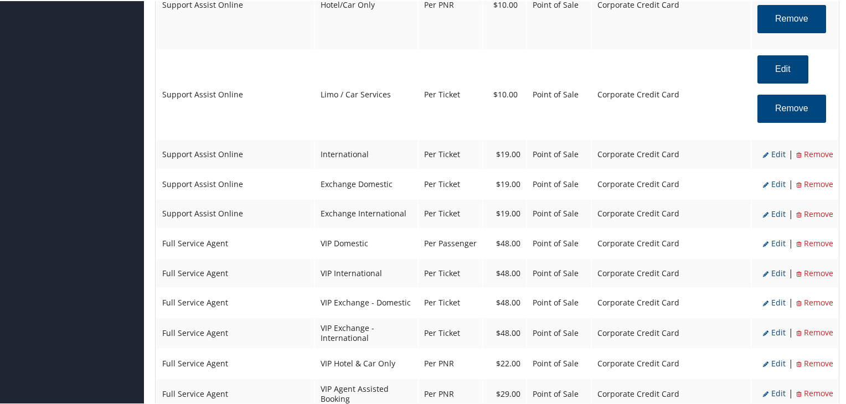
click at [768, 237] on span "Edit" at bounding box center [774, 242] width 23 height 11
select select "2"
select select "18"
type input "48.0"
select select "20"
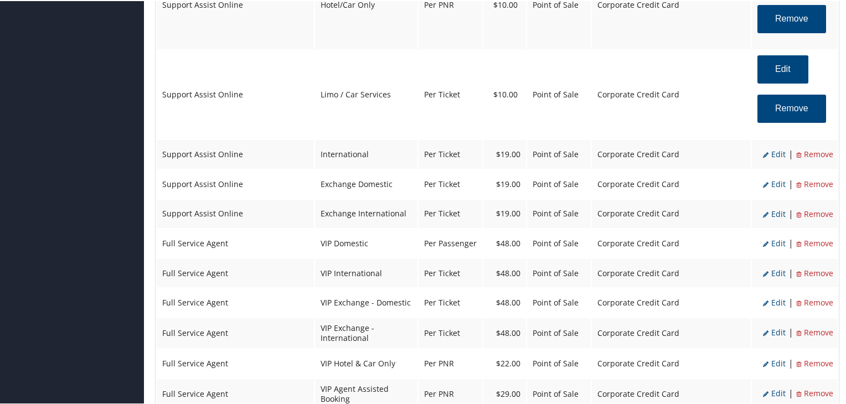
select select "2"
select select "18"
select select "20"
select select "2"
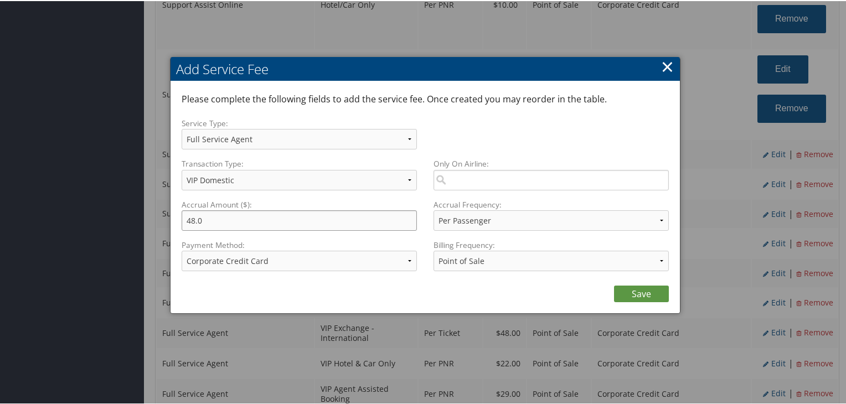
click at [193, 217] on input "48.0" at bounding box center [299, 219] width 235 height 20
type input "49.0"
click at [642, 288] on link "Save" at bounding box center [641, 292] width 55 height 17
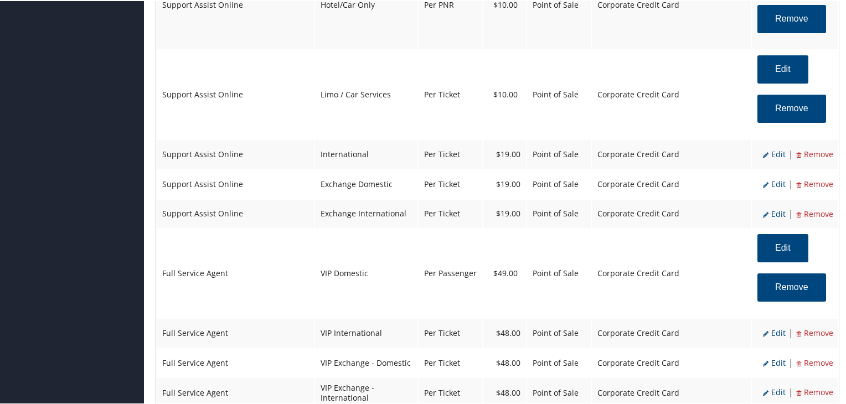
click at [776, 327] on span "Edit" at bounding box center [774, 332] width 23 height 11
select select "20"
type input "48.0"
select select "4"
select select "2"
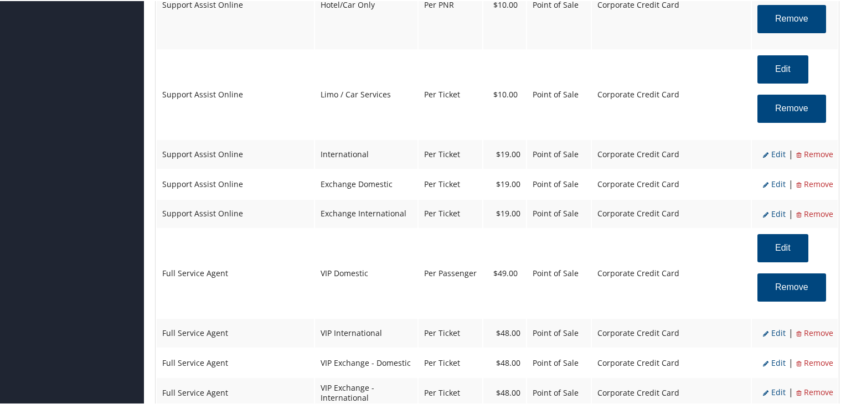
select select "20"
select select "4"
select select "2"
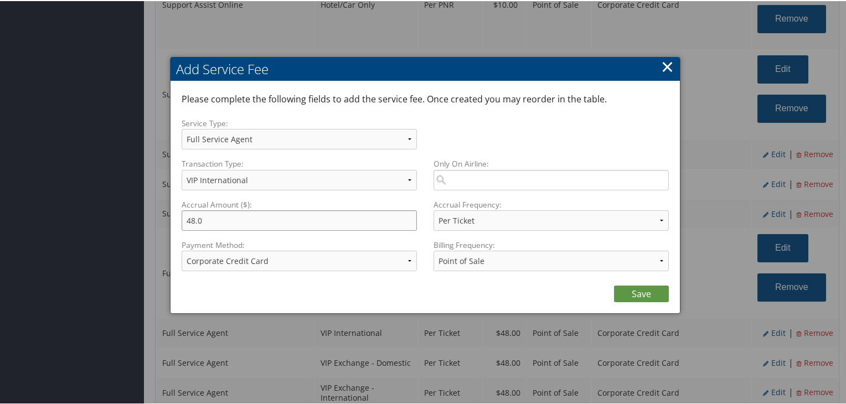
click at [191, 217] on input "48.0" at bounding box center [299, 219] width 235 height 20
type input "49.0"
click at [640, 289] on link "Save" at bounding box center [641, 292] width 55 height 17
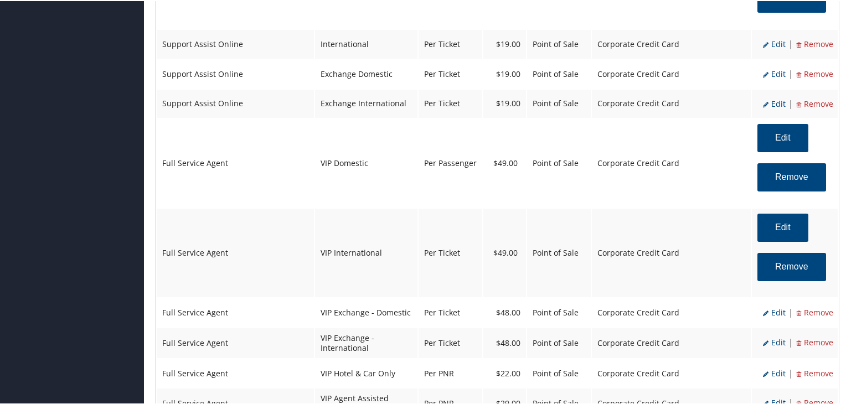
scroll to position [1477, 0]
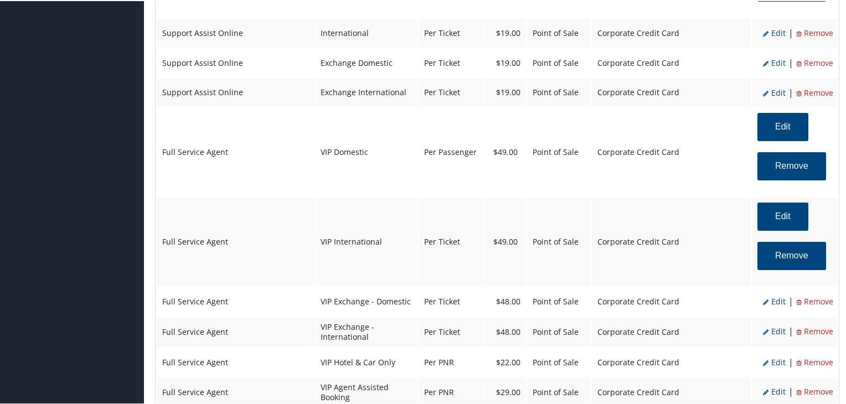
click at [771, 295] on span "Edit" at bounding box center [774, 300] width 23 height 11
select select "38"
type input "48.0"
select select "2"
select select "38"
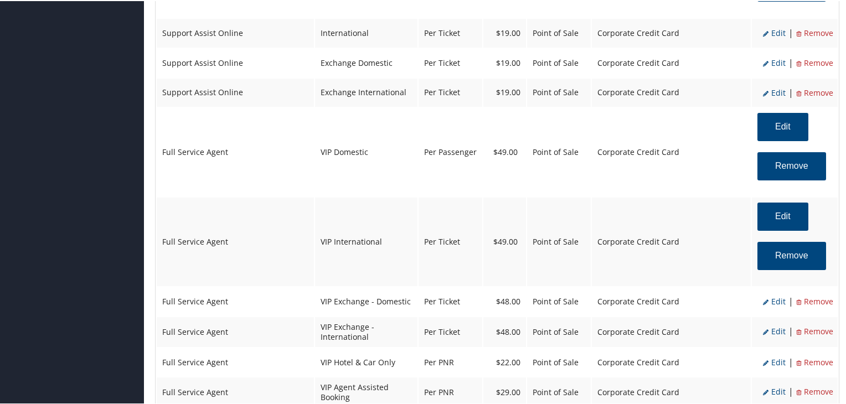
select select "4"
select select "2"
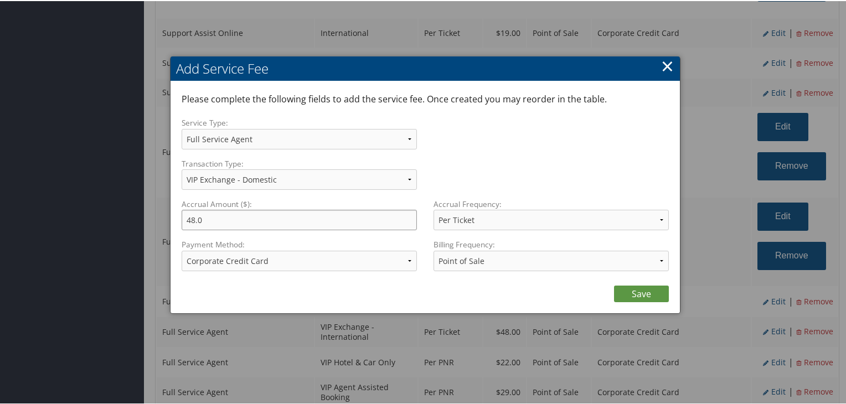
click at [194, 216] on input "48.0" at bounding box center [299, 219] width 235 height 20
type input "49.0"
drag, startPoint x: 638, startPoint y: 290, endPoint x: 627, endPoint y: 293, distance: 10.9
click at [627, 293] on link "Save" at bounding box center [641, 292] width 55 height 17
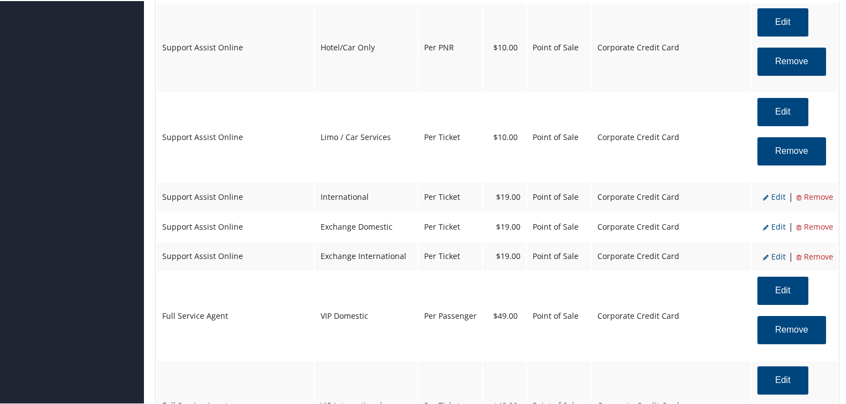
scroll to position [1741, 0]
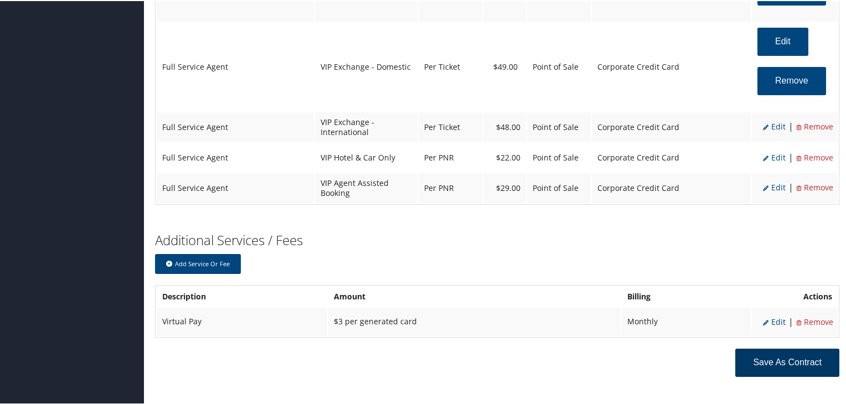
click at [761, 348] on button "Save as Contract" at bounding box center [787, 362] width 104 height 28
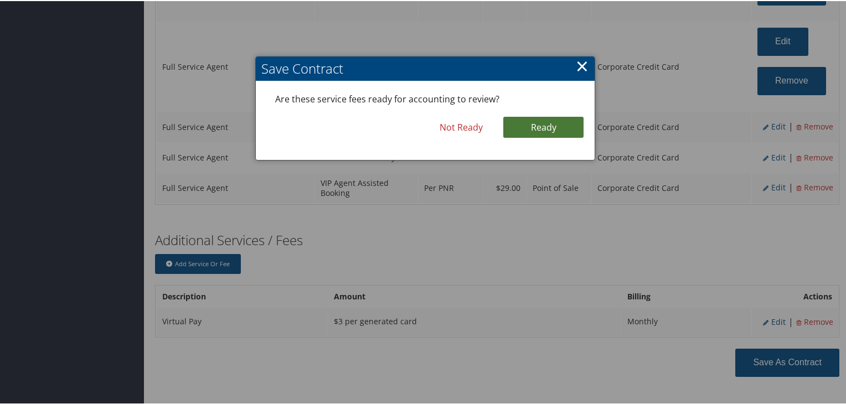
click at [537, 125] on link "Ready" at bounding box center [543, 126] width 80 height 21
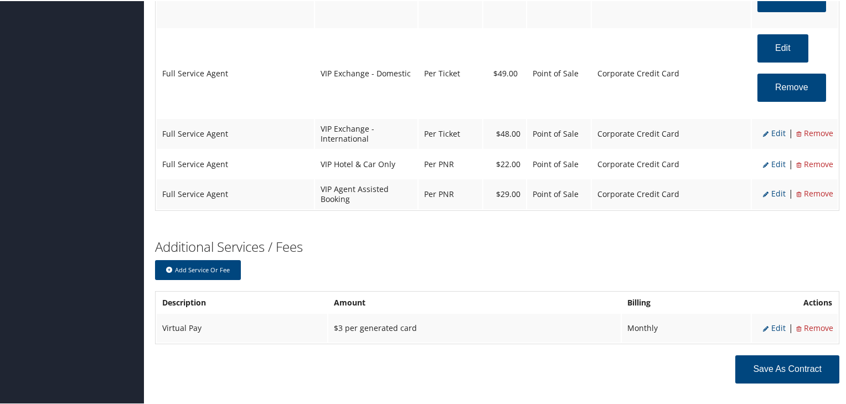
scroll to position [1747, 0]
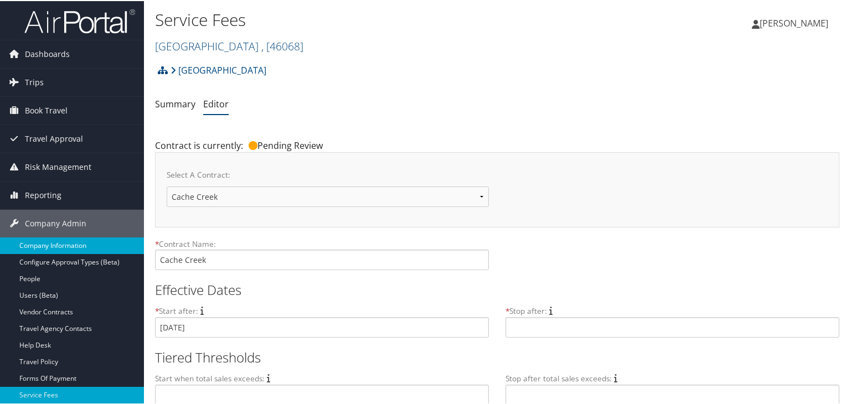
click at [39, 240] on link "Company Information" at bounding box center [72, 244] width 144 height 17
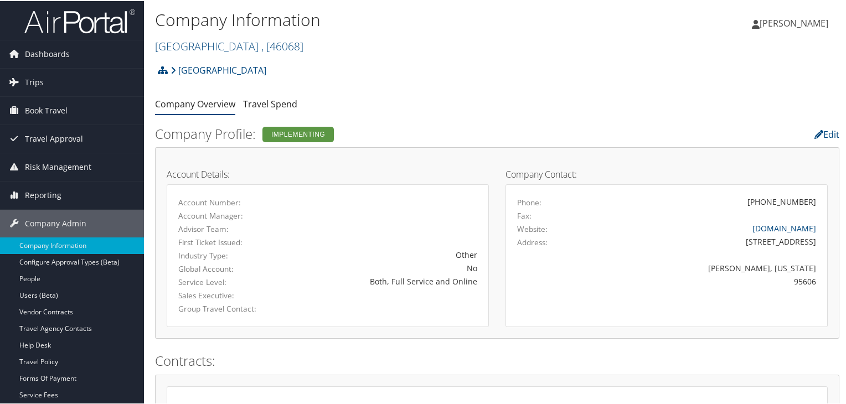
click at [39, 240] on link "Company Information" at bounding box center [72, 244] width 144 height 17
click at [270, 105] on link "Travel Spend" at bounding box center [270, 103] width 54 height 12
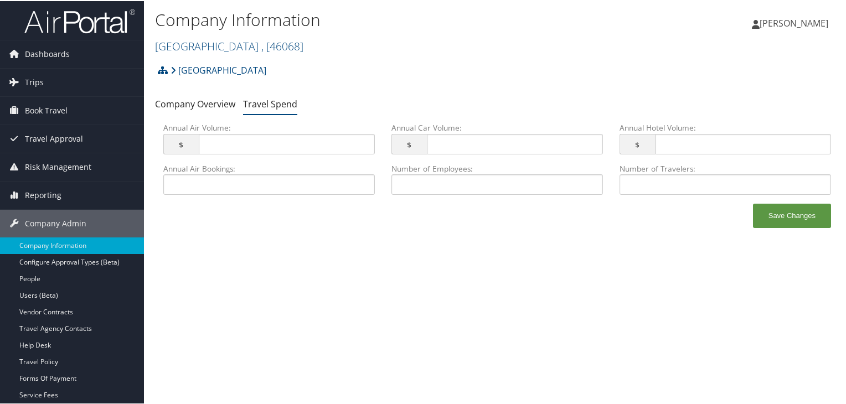
click at [270, 105] on link "Travel Spend" at bounding box center [270, 103] width 54 height 12
click at [427, 184] on input "Number of Employees: This field has invalid characters." at bounding box center [496, 183] width 211 height 20
drag, startPoint x: 427, startPoint y: 184, endPoint x: 589, endPoint y: 187, distance: 162.2
click at [589, 187] on input "Number of Employees: This field has invalid characters." at bounding box center [496, 183] width 211 height 20
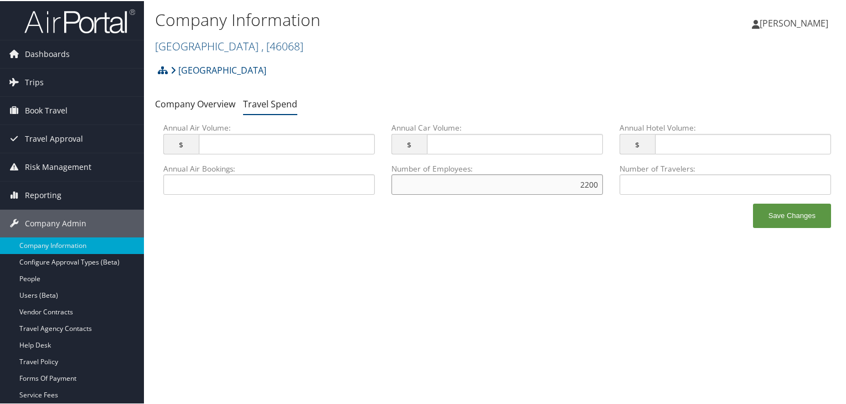
type input "2200"
click at [685, 184] on input "Number of Travelers: This field has invalid characters." at bounding box center [724, 183] width 211 height 20
type input "300"
click at [709, 142] on input "Annual Hotel Volume: $ This field has invalid characters." at bounding box center [743, 143] width 176 height 20
click at [252, 141] on input "Annual Air Volume: $ This field has invalid characters." at bounding box center [287, 143] width 176 height 20
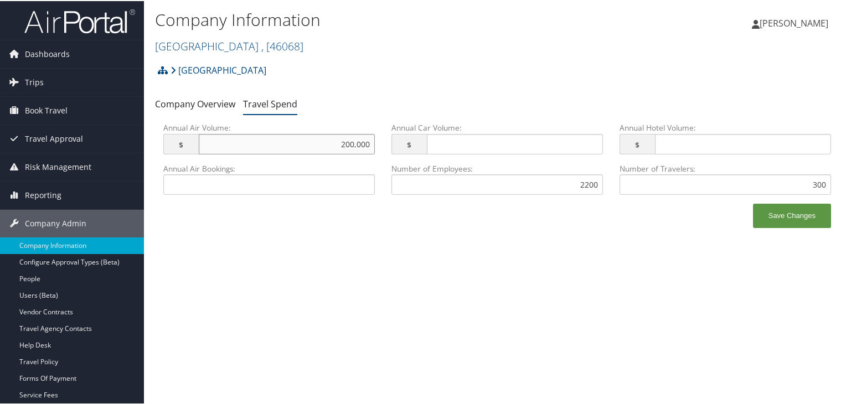
type input "200,000"
click at [565, 141] on input "Annual Car Volume: $ This field has invalid characters." at bounding box center [515, 143] width 176 height 20
type input "25,000"
click at [785, 142] on input "Annual Hotel Volume: $ This field has invalid characters." at bounding box center [743, 143] width 176 height 20
type input "50,000"
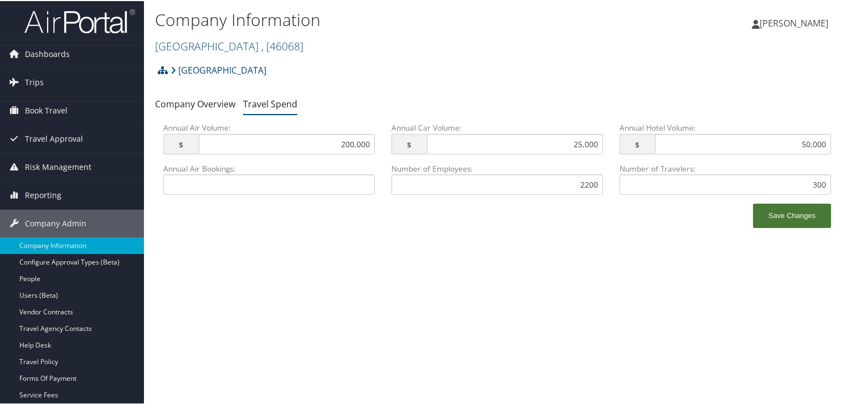
click at [776, 205] on button "Save Changes" at bounding box center [792, 215] width 78 height 24
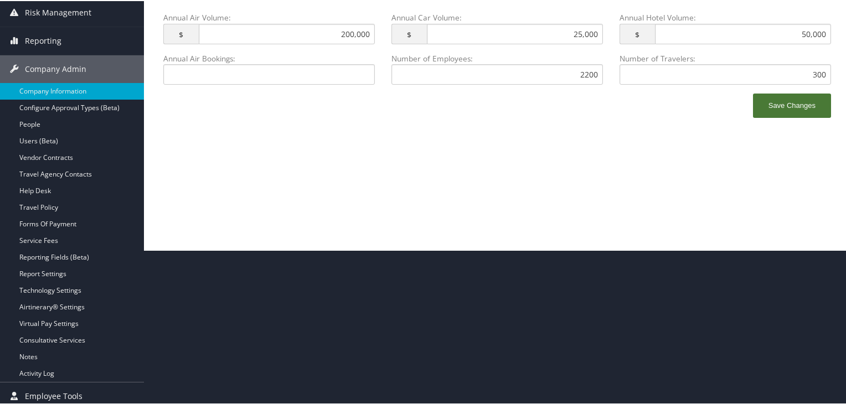
scroll to position [159, 0]
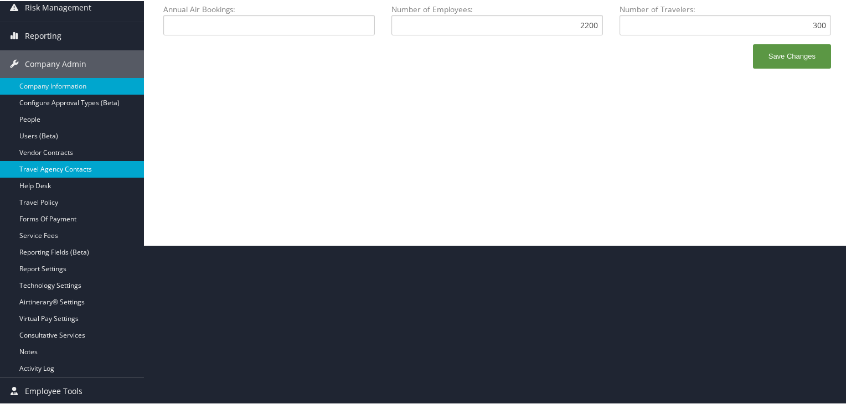
click at [43, 167] on link "Travel Agency Contacts" at bounding box center [72, 168] width 144 height 17
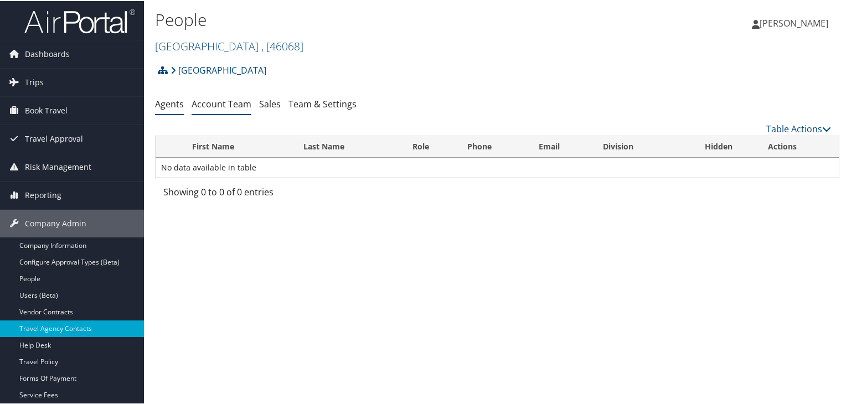
click at [221, 101] on link "Account Team" at bounding box center [221, 103] width 60 height 12
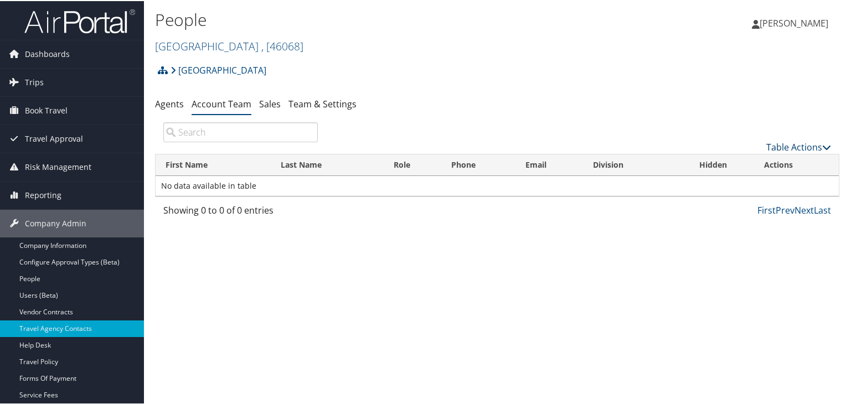
click at [825, 142] on icon at bounding box center [826, 146] width 9 height 9
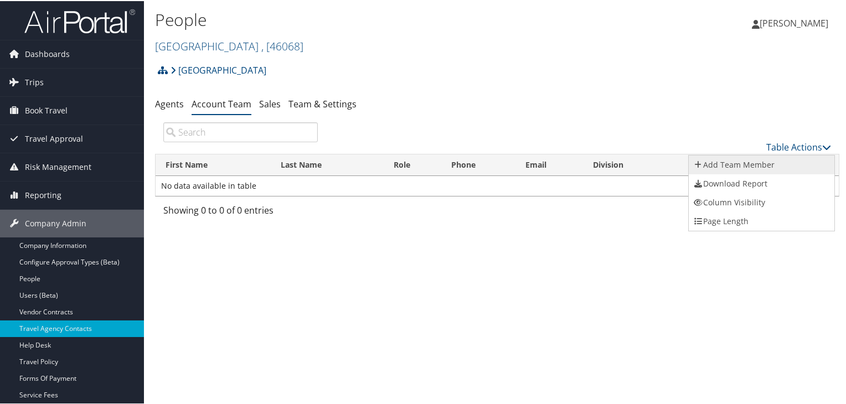
click at [745, 167] on link "Add Team Member" at bounding box center [761, 163] width 146 height 19
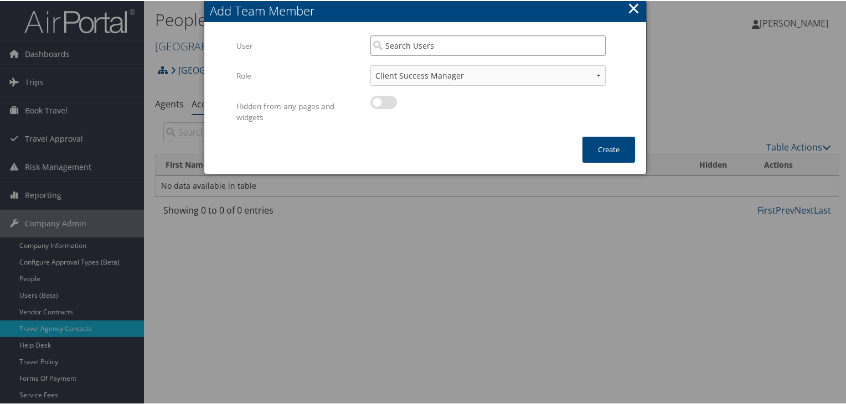
click at [387, 40] on input "search" at bounding box center [487, 44] width 235 height 20
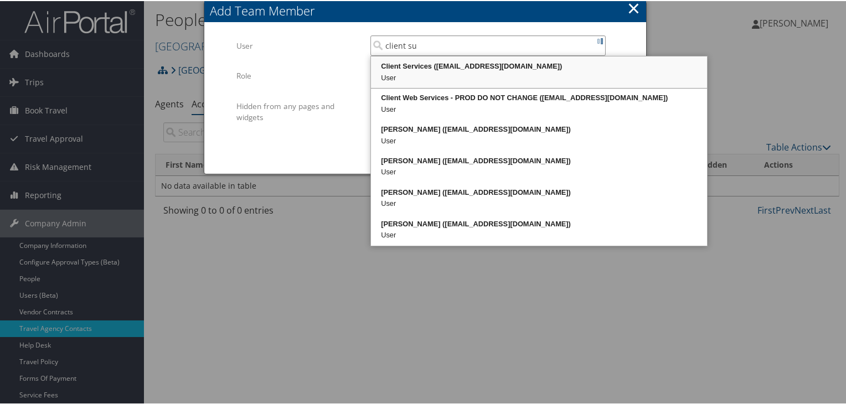
click at [439, 73] on div "User" at bounding box center [538, 76] width 333 height 11
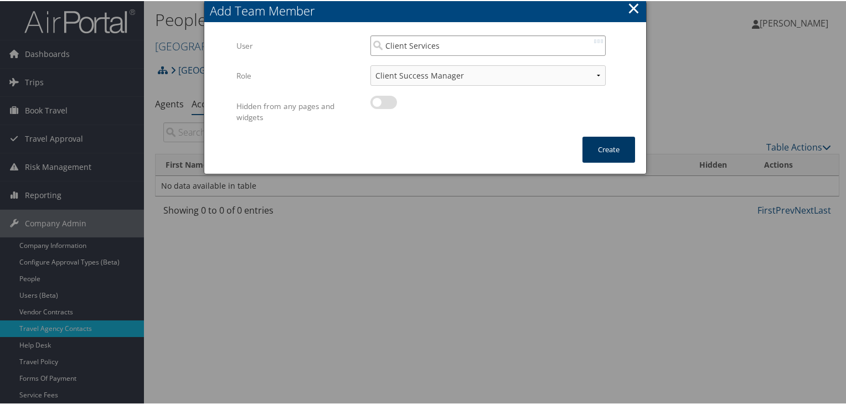
type input "Client Services"
click at [614, 147] on button "Create" at bounding box center [608, 149] width 53 height 26
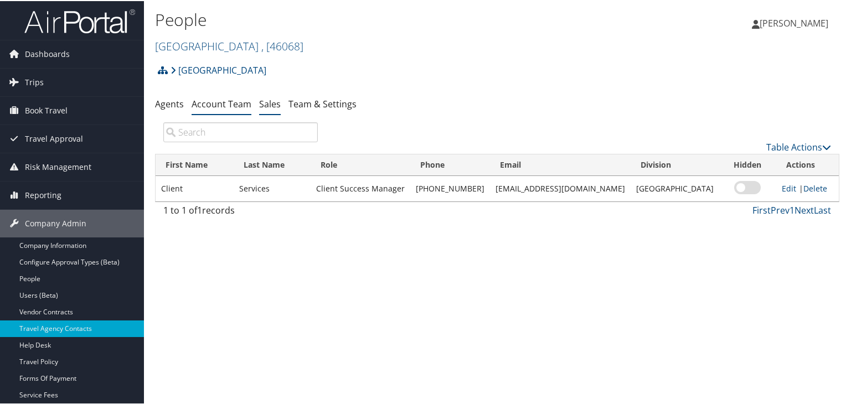
click at [270, 102] on link "Sales" at bounding box center [270, 103] width 22 height 12
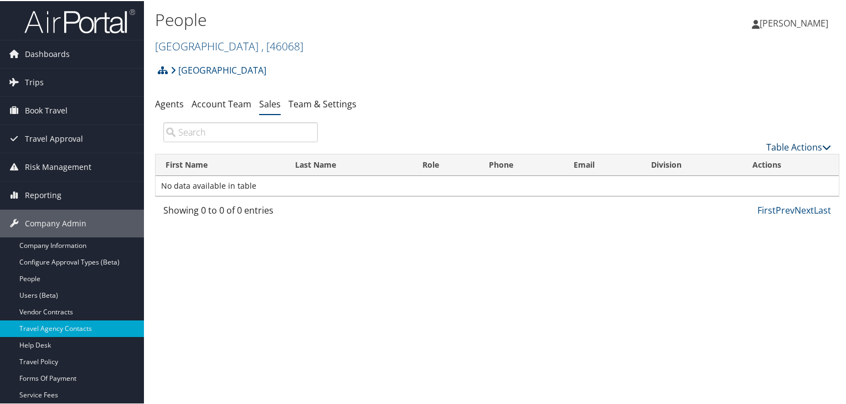
click at [815, 142] on link "Table Actions" at bounding box center [798, 146] width 65 height 12
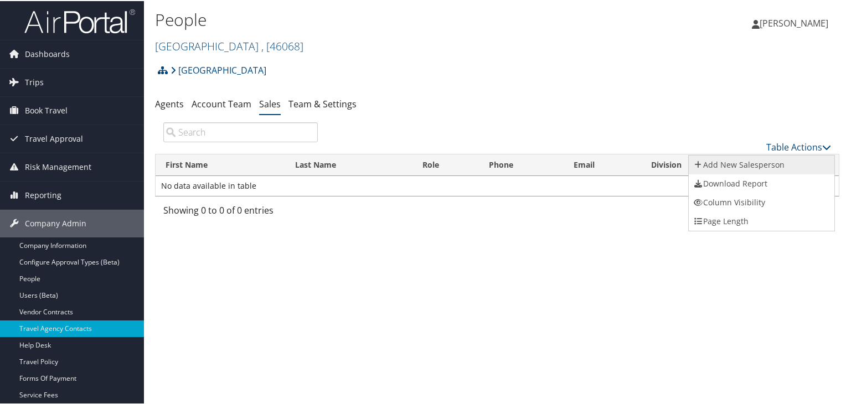
click at [708, 160] on link "Add New Salesperson" at bounding box center [761, 163] width 146 height 19
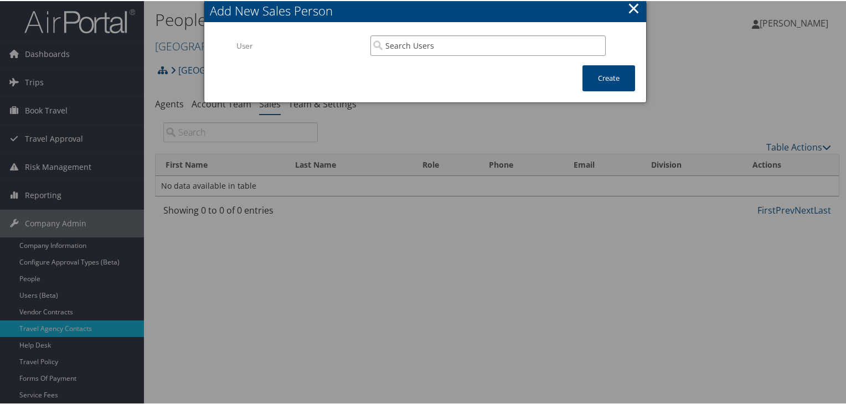
click at [390, 41] on input "search" at bounding box center [487, 44] width 235 height 20
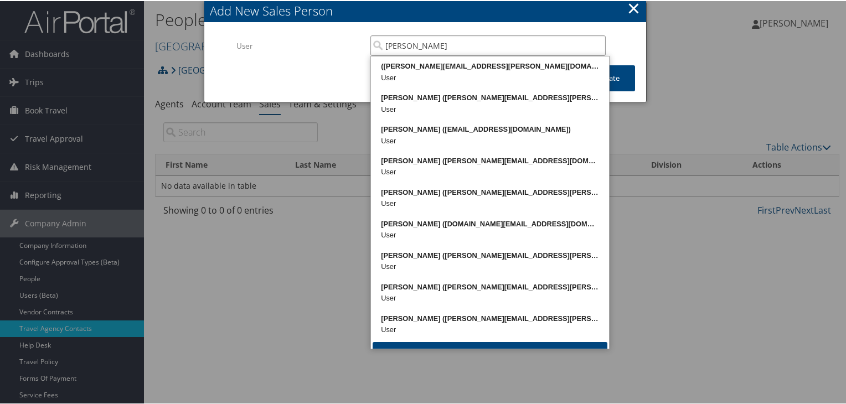
type input "[PERSON_NAME]"
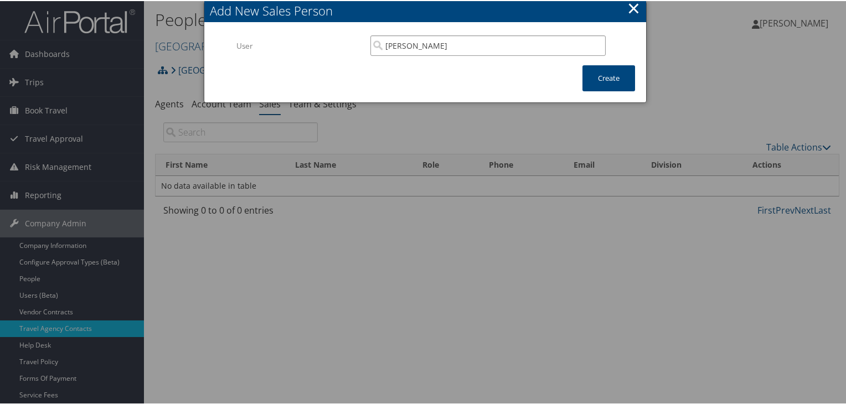
click at [402, 47] on input "[PERSON_NAME]" at bounding box center [487, 44] width 235 height 20
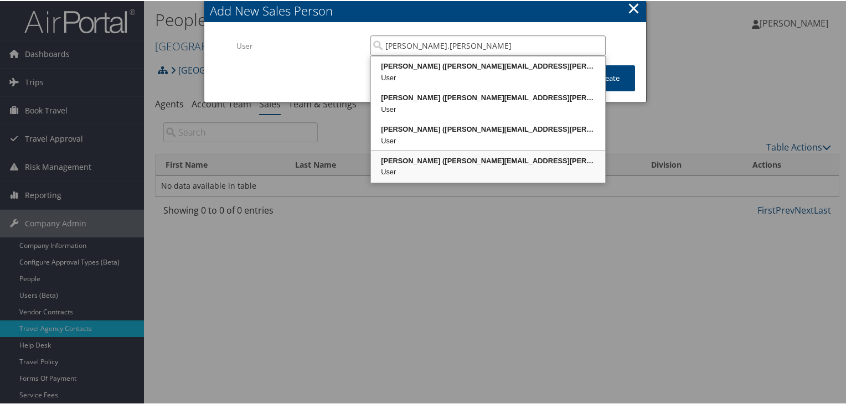
click at [454, 164] on div "[PERSON_NAME] ([PERSON_NAME][EMAIL_ADDRESS][PERSON_NAME][DOMAIN_NAME])" at bounding box center [487, 159] width 231 height 11
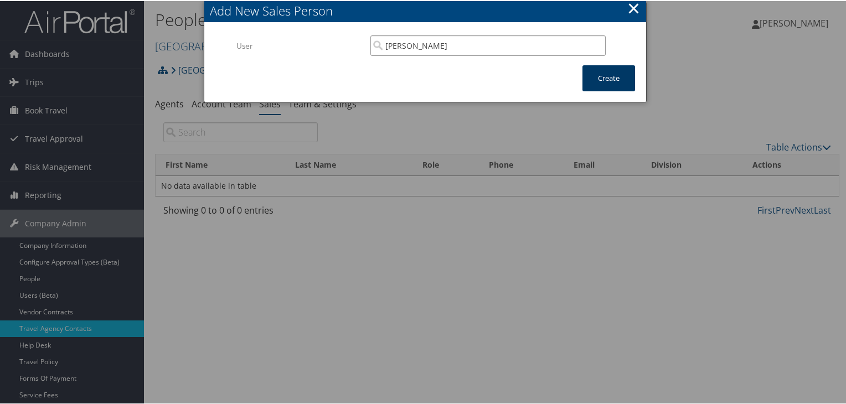
type input "[PERSON_NAME]"
click at [606, 76] on button "Create" at bounding box center [608, 77] width 53 height 26
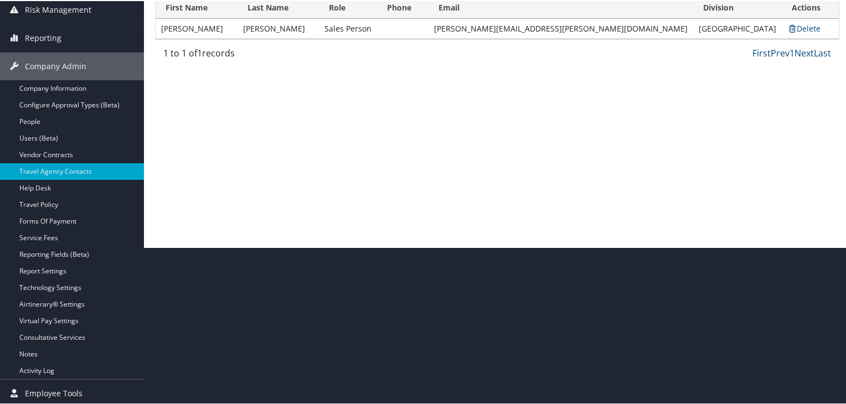
scroll to position [159, 0]
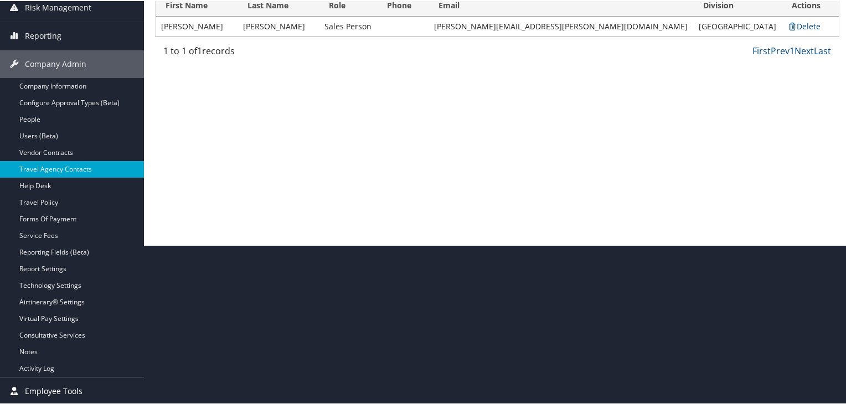
click at [58, 387] on span "Employee Tools" at bounding box center [54, 390] width 58 height 28
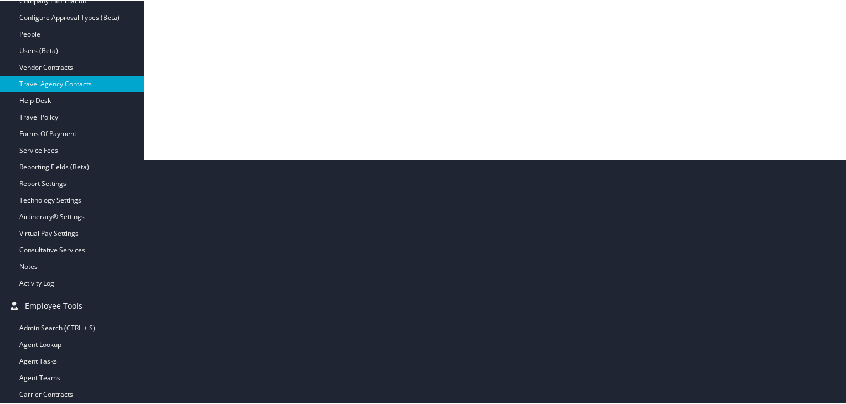
scroll to position [292, 0]
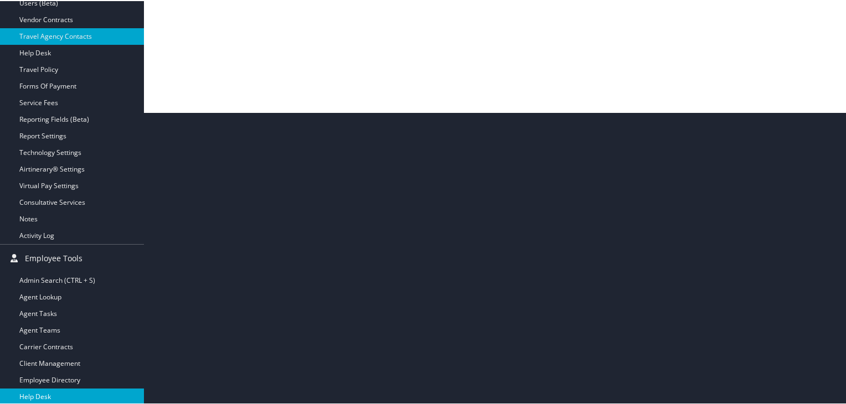
click at [41, 394] on link "Help Desk" at bounding box center [72, 395] width 144 height 17
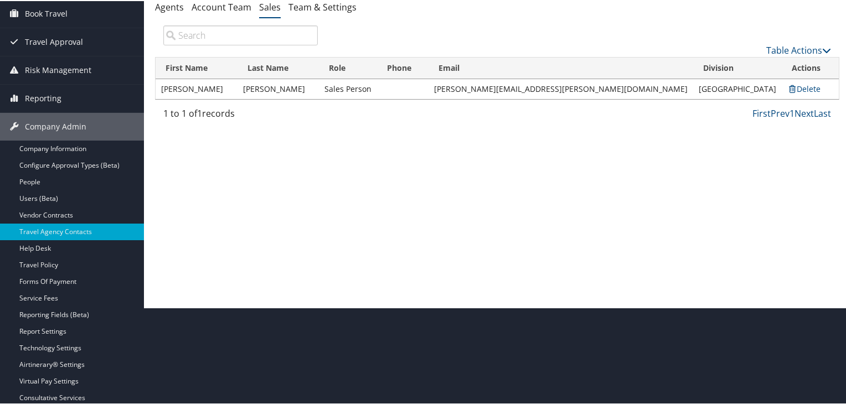
scroll to position [97, 0]
drag, startPoint x: 848, startPoint y: 91, endPoint x: 635, endPoint y: 129, distance: 216.5
click at [635, 129] on div "People [GEOGRAPHIC_DATA] , [ 46068 ] [GEOGRAPHIC_DATA] 4S Bay Partners LLC. [PE…" at bounding box center [497, 105] width 706 height 404
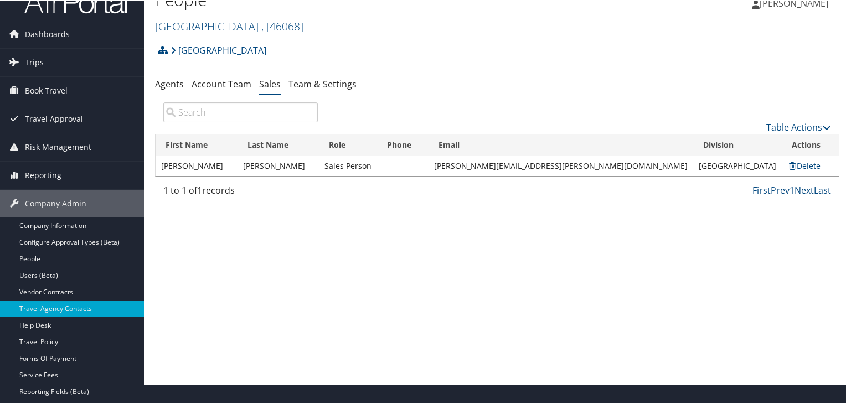
scroll to position [15, 0]
